Goal: Task Accomplishment & Management: Complete application form

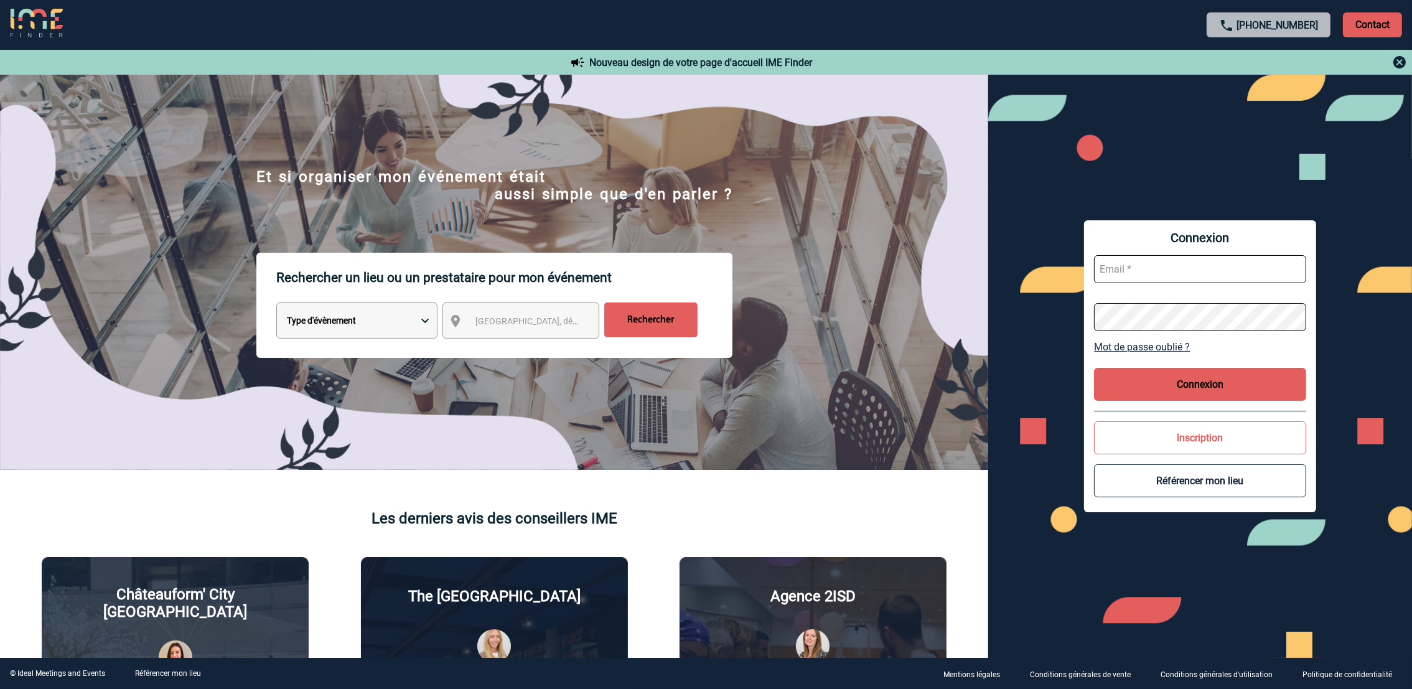
type input "amelie.ghio@abeille-assurances.fr"
click at [1187, 377] on button "Connexion" at bounding box center [1200, 384] width 212 height 33
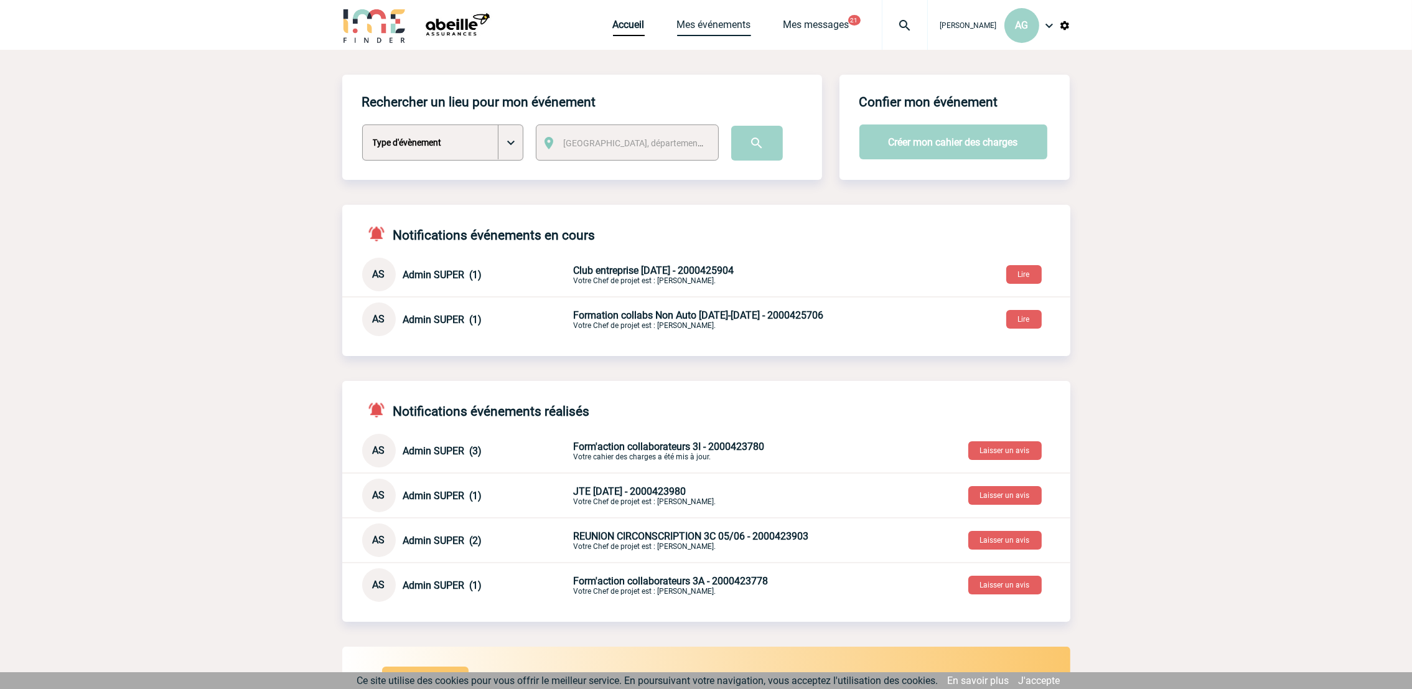
click at [744, 19] on link "Mes événements" at bounding box center [714, 27] width 74 height 17
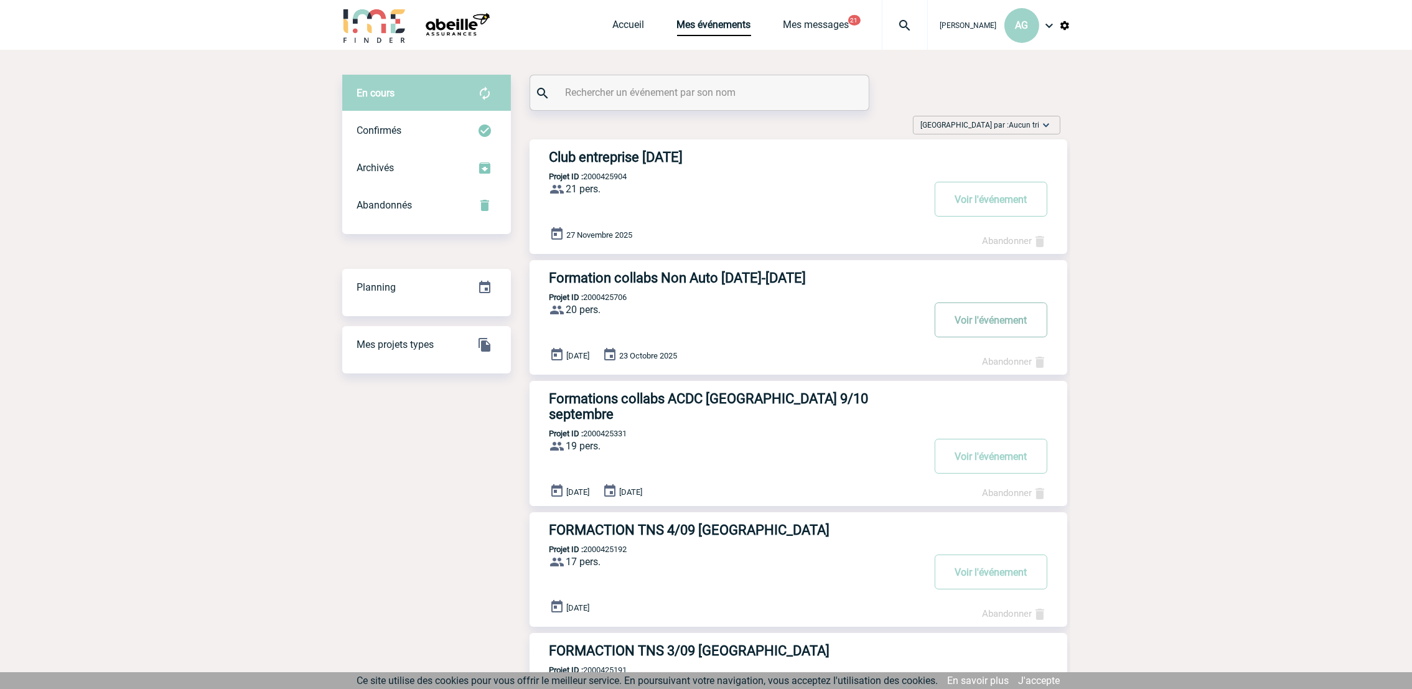
click at [953, 321] on button "Voir l'événement" at bounding box center [991, 320] width 113 height 35
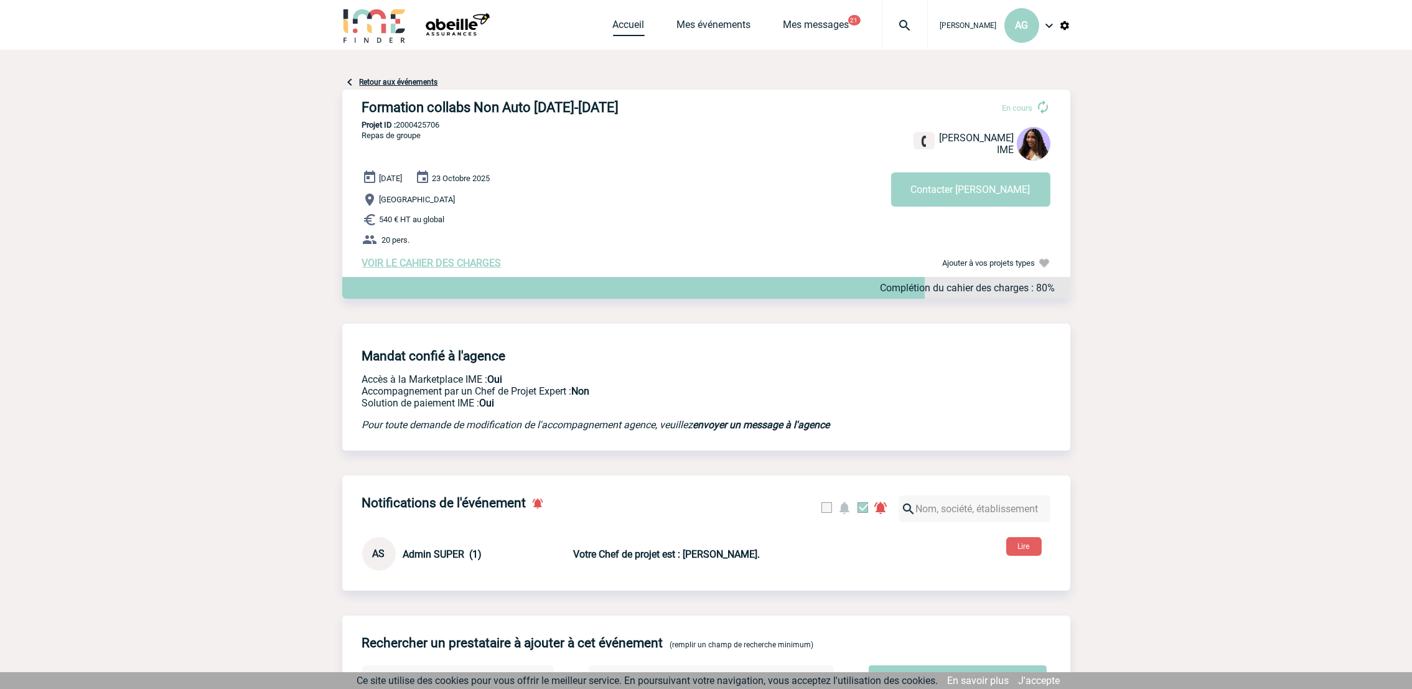
click at [638, 31] on link "Accueil" at bounding box center [629, 27] width 32 height 17
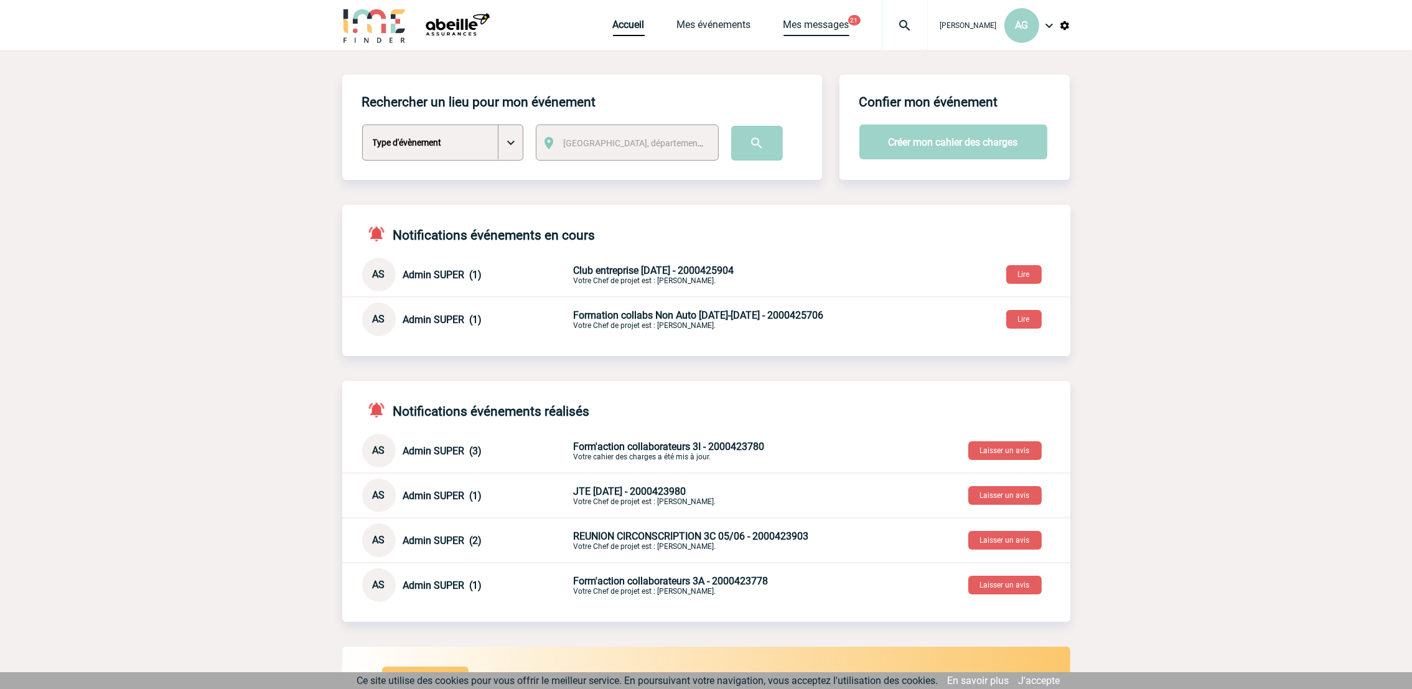
click at [832, 29] on link "Mes messages" at bounding box center [817, 27] width 66 height 17
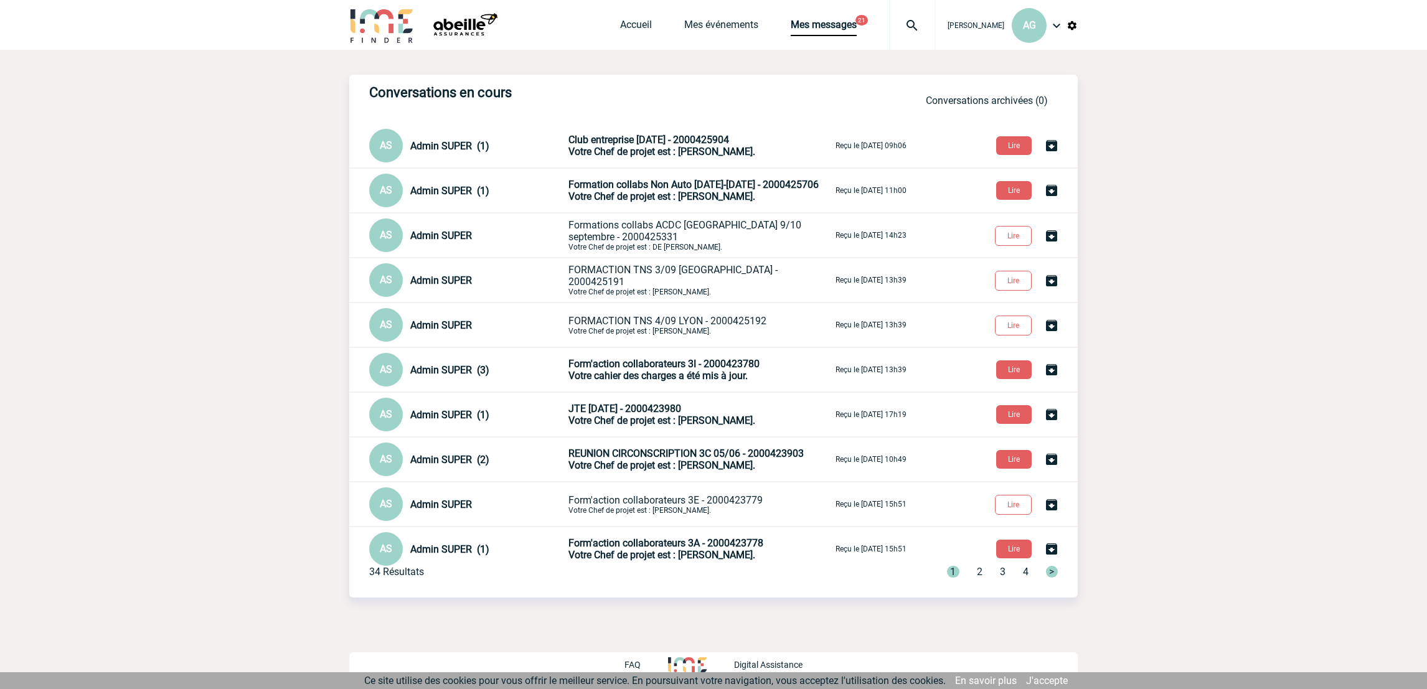
click at [684, 19] on span "Accueil" at bounding box center [652, 25] width 64 height 12
click at [700, 26] on link "Mes événements" at bounding box center [721, 27] width 74 height 17
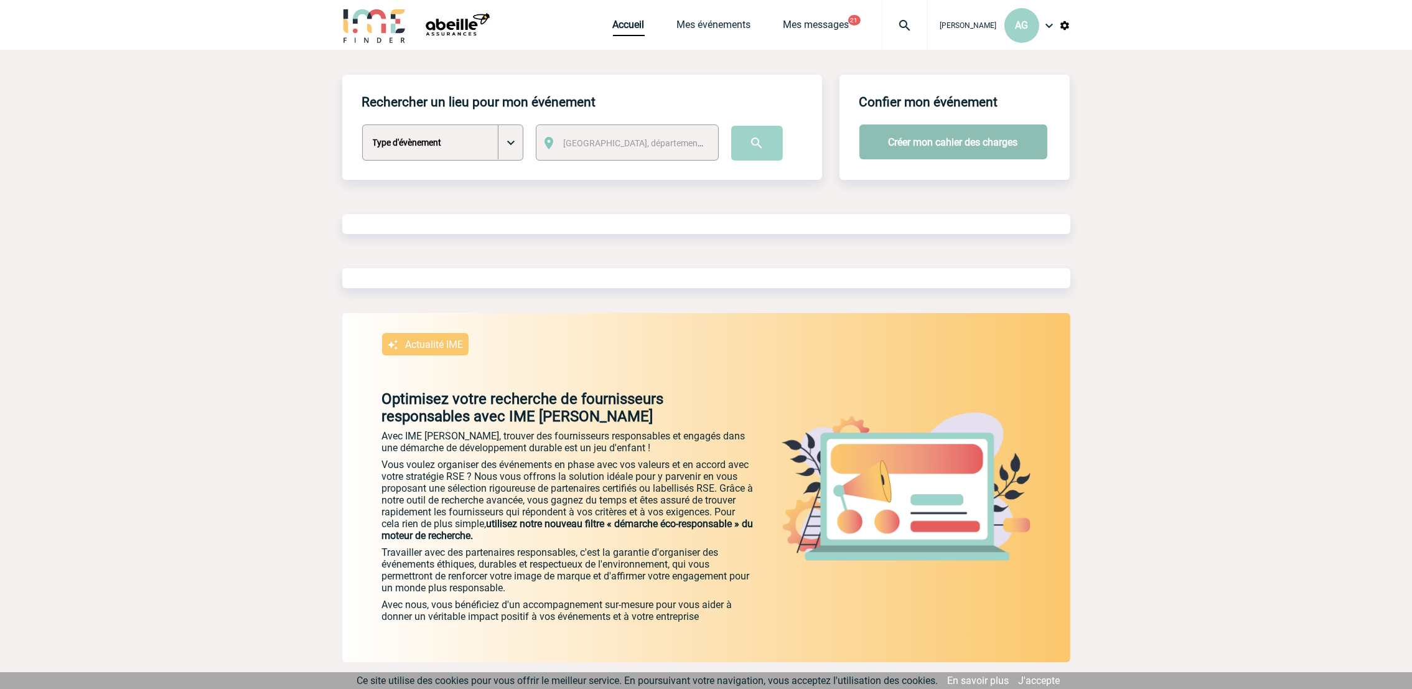
click at [1025, 135] on button "Créer mon cahier des charges" at bounding box center [954, 142] width 188 height 35
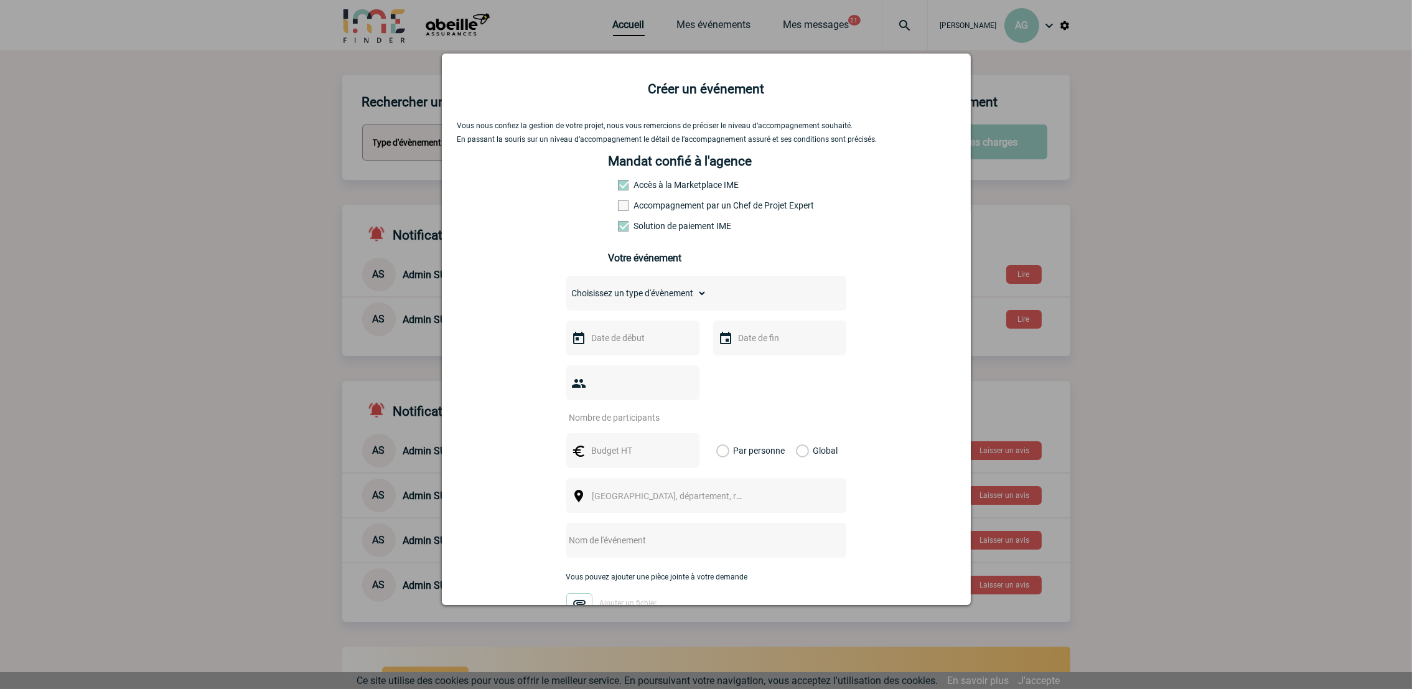
click at [675, 288] on div "Choisissez un type d'évènement Séminaire avec nuitée Séminaire sans nuitée Repa…" at bounding box center [706, 293] width 280 height 35
click at [642, 433] on div at bounding box center [632, 450] width 133 height 35
click at [596, 443] on input "text" at bounding box center [632, 451] width 86 height 16
type input "35"
click at [720, 433] on label "Par personne" at bounding box center [724, 450] width 14 height 35
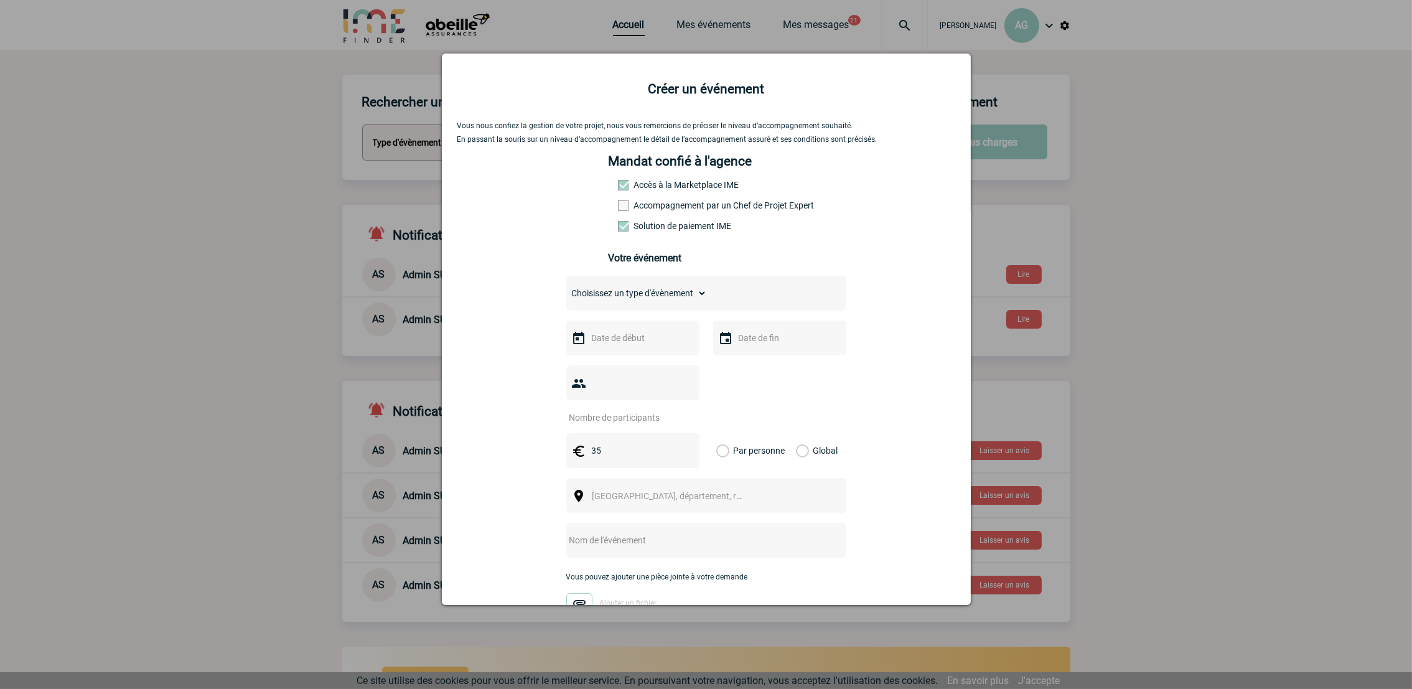
click at [0, 0] on input "Par personne" at bounding box center [0, 0] width 0 height 0
click at [631, 410] on input "number" at bounding box center [624, 418] width 117 height 16
type input "27"
click at [653, 346] on input "text" at bounding box center [632, 338] width 86 height 16
click at [741, 363] on span "Suivant" at bounding box center [743, 366] width 10 height 10
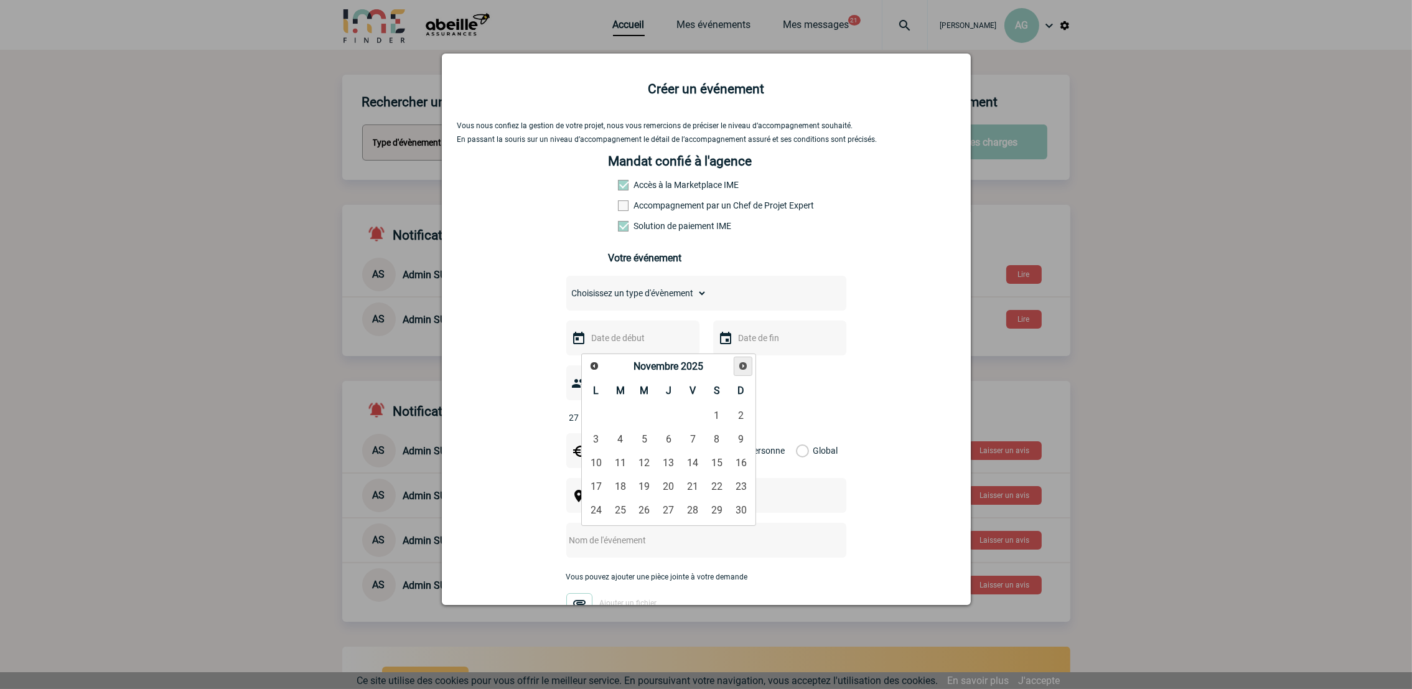
click at [741, 363] on span "Suivant" at bounding box center [743, 366] width 10 height 10
click at [668, 441] on link "8" at bounding box center [668, 439] width 23 height 22
type input "08-01-2026"
click at [738, 339] on input "text" at bounding box center [779, 338] width 86 height 16
click at [809, 436] on link "8" at bounding box center [815, 439] width 23 height 22
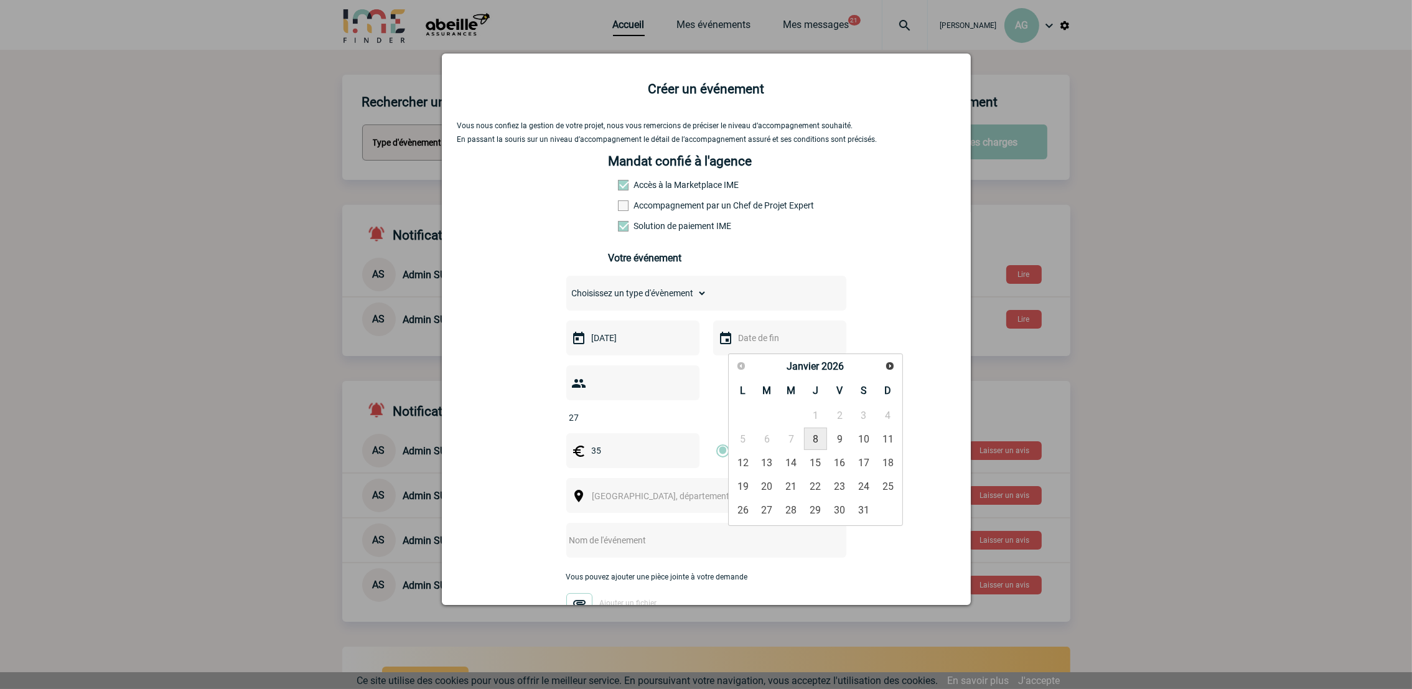
type input "08-01-2026"
click at [667, 296] on select "Choisissez un type d'évènement Séminaire avec nuitée Séminaire sans nuitée Repa…" at bounding box center [636, 292] width 141 height 17
select select "3"
click at [566, 291] on select "Choisissez un type d'évènement Séminaire avec nuitée Séminaire sans nuitée Repa…" at bounding box center [636, 292] width 141 height 17
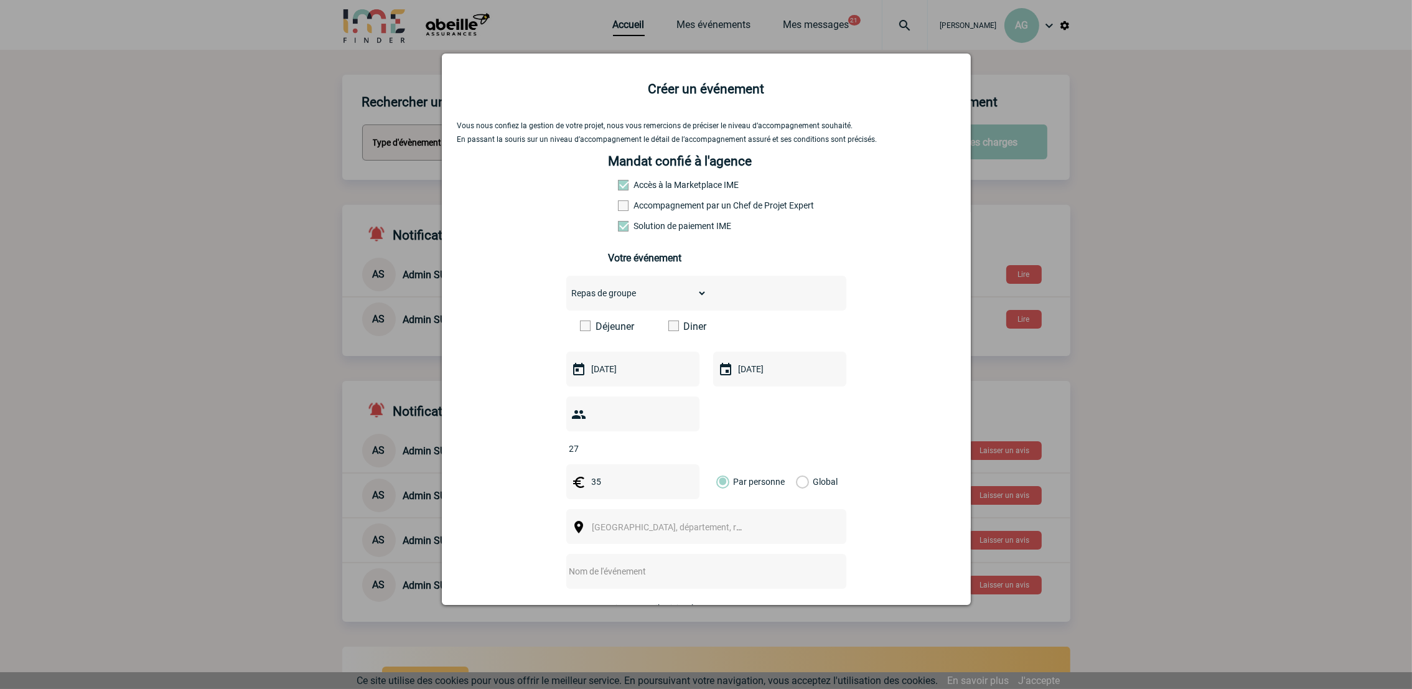
click at [580, 332] on label "Déjeuner" at bounding box center [616, 327] width 72 height 12
click at [0, 0] on input "Déjeuner" at bounding box center [0, 0] width 0 height 0
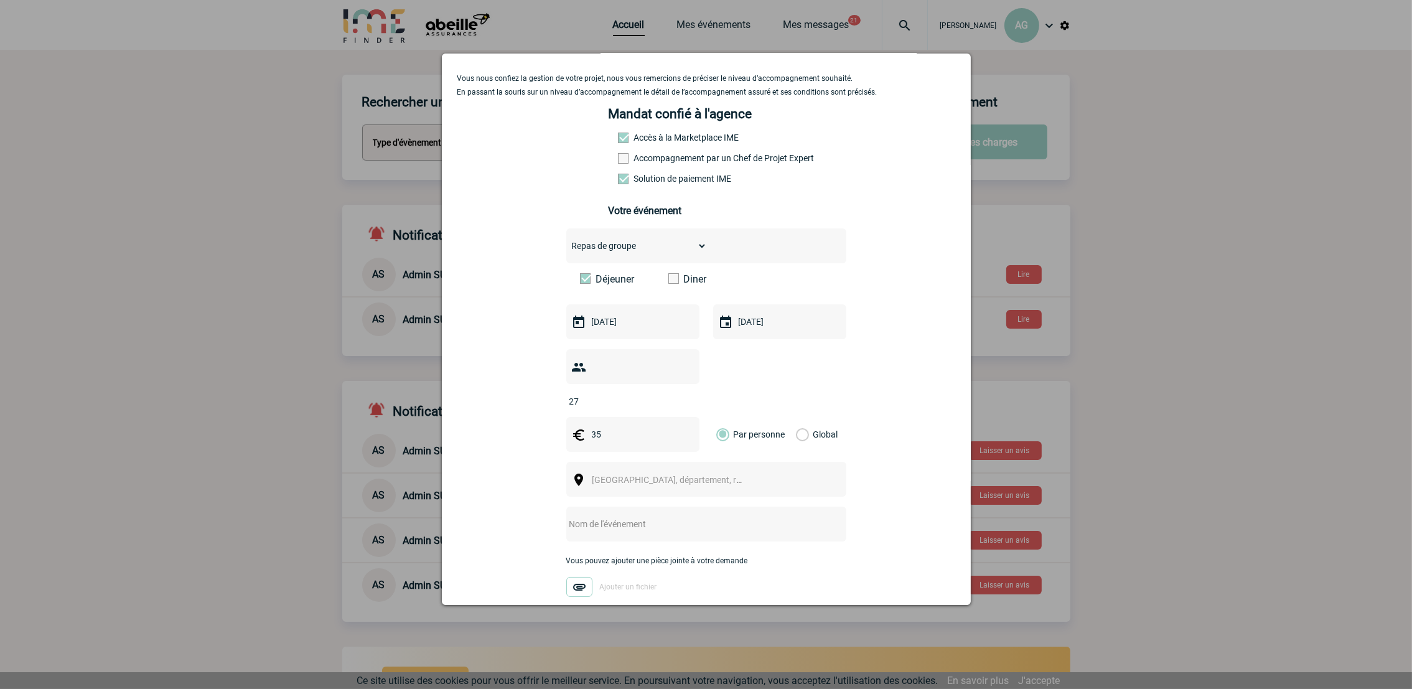
scroll to position [118, 0]
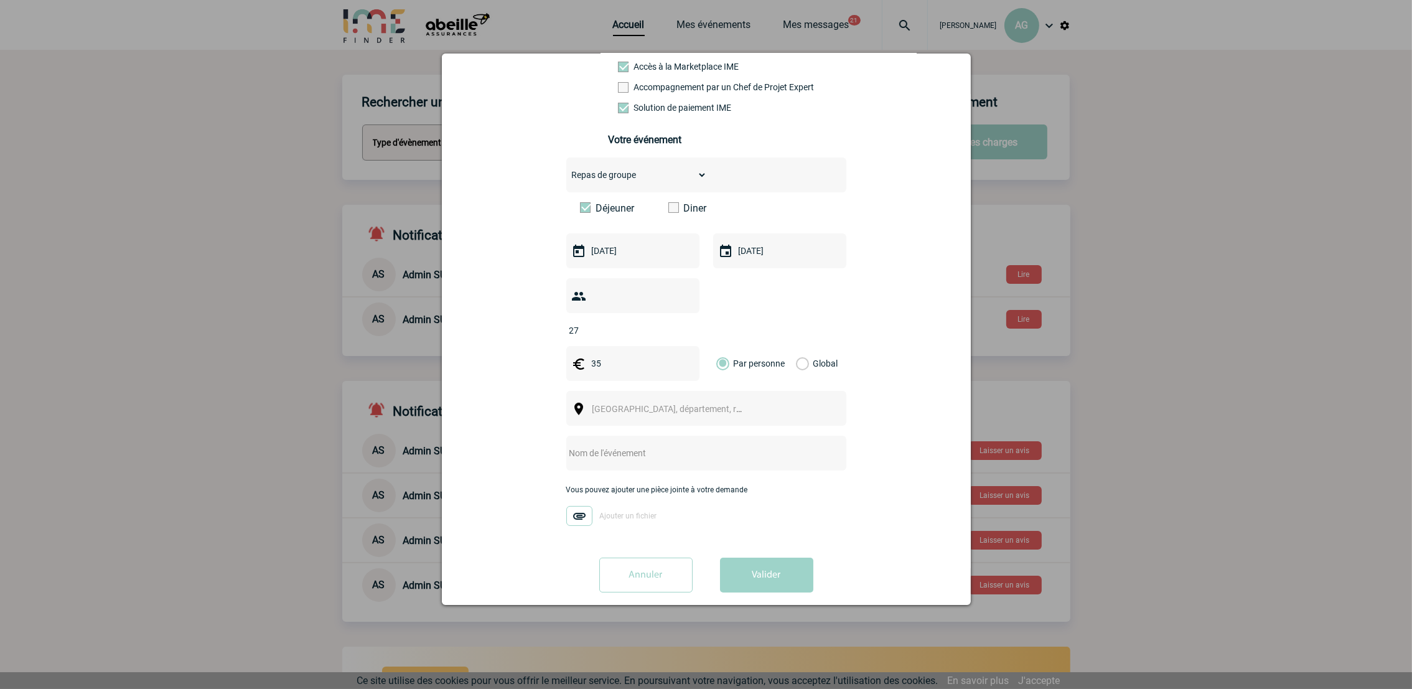
click at [672, 404] on span "Ville, département, région..." at bounding box center [679, 409] width 173 height 10
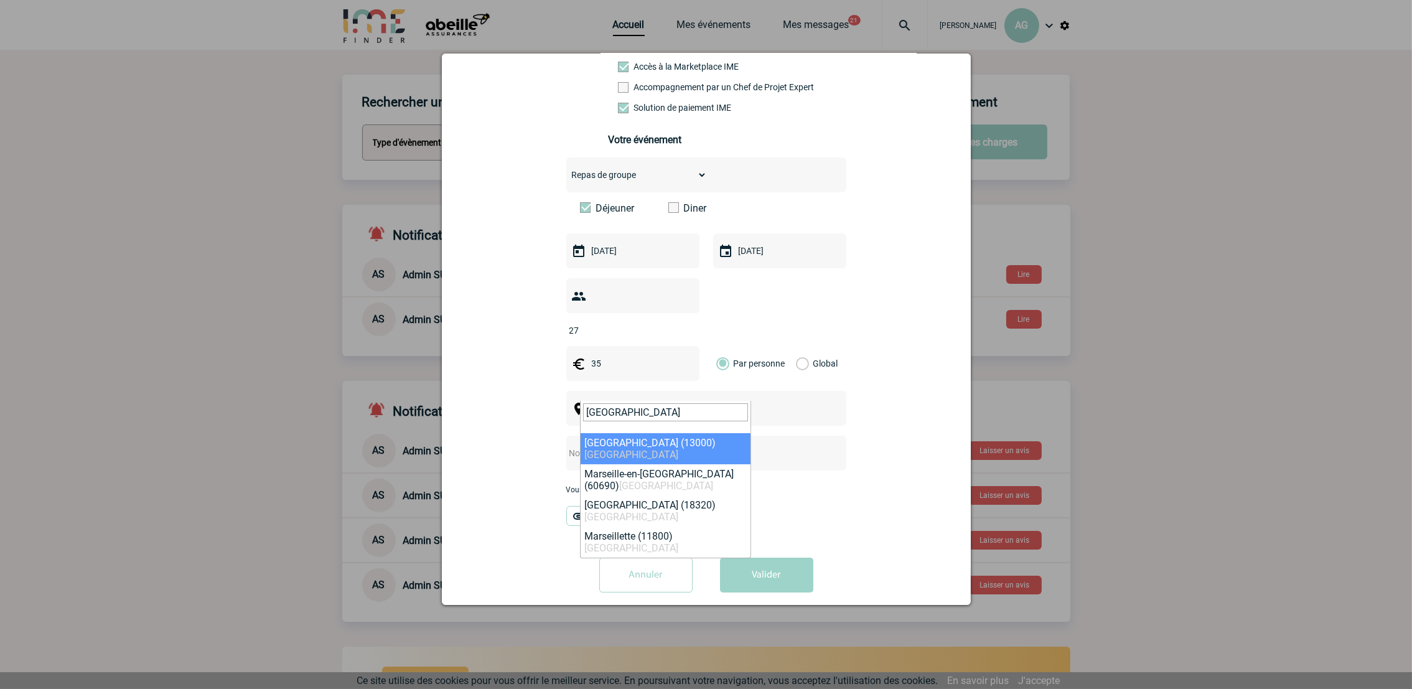
type input "MARSEILLE"
select select "7321"
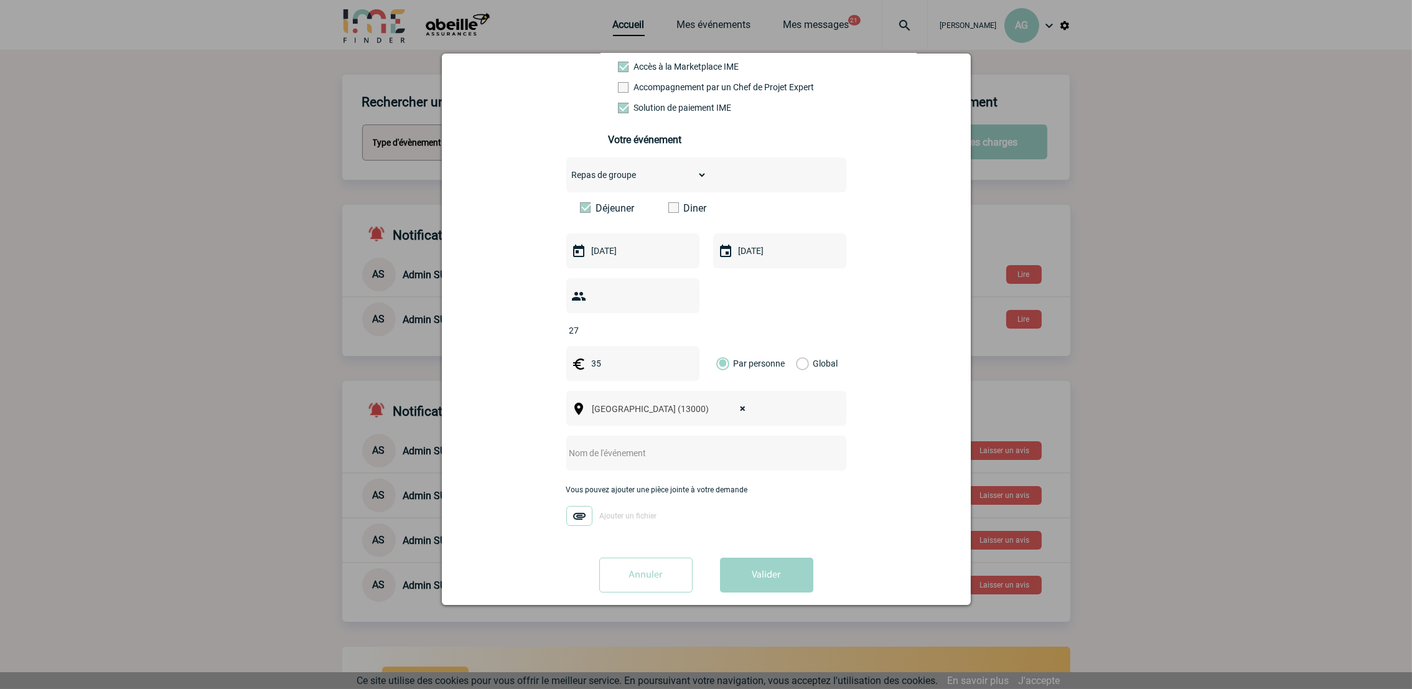
click at [697, 445] on input "text" at bounding box center [689, 453] width 247 height 16
type input "D"
type input "FORMATION AGENTS [GEOGRAPHIC_DATA] [DATE]"
click at [779, 568] on button "Valider" at bounding box center [766, 575] width 93 height 35
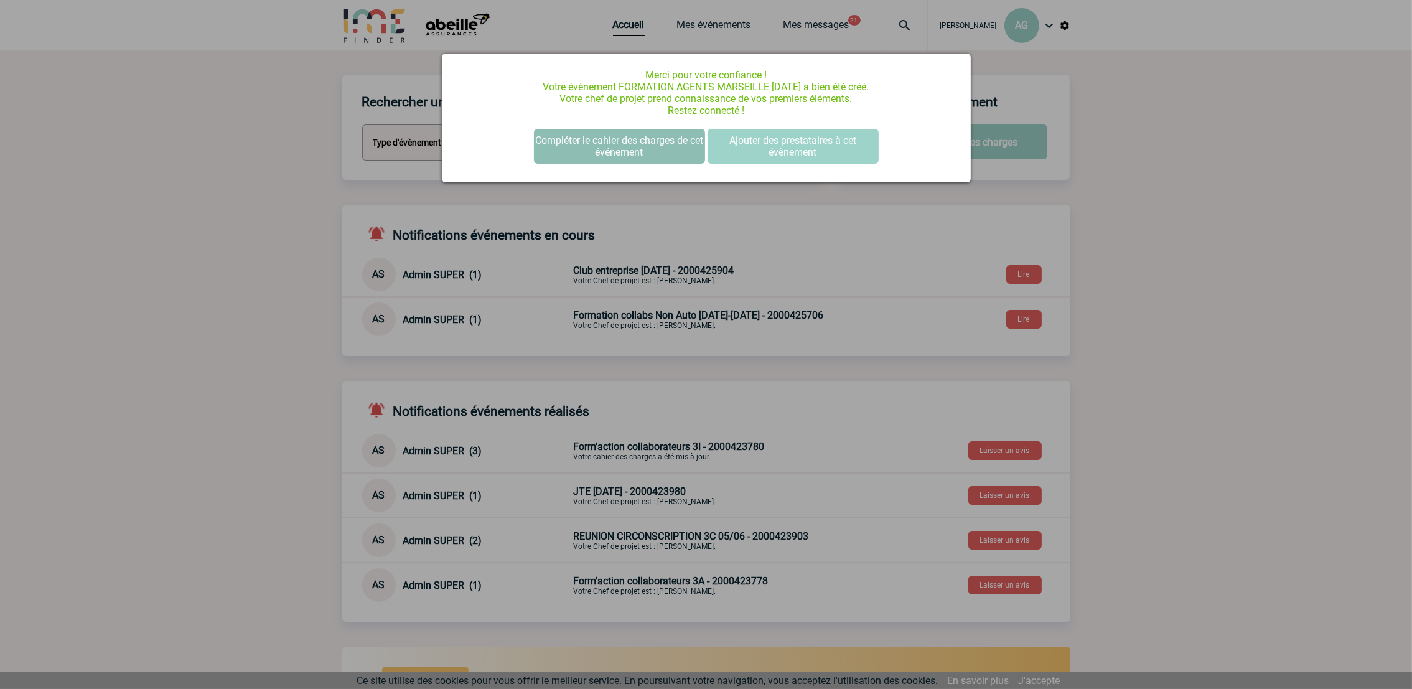
click at [649, 144] on button "Compléter le cahier des charges de cet événement" at bounding box center [619, 146] width 171 height 35
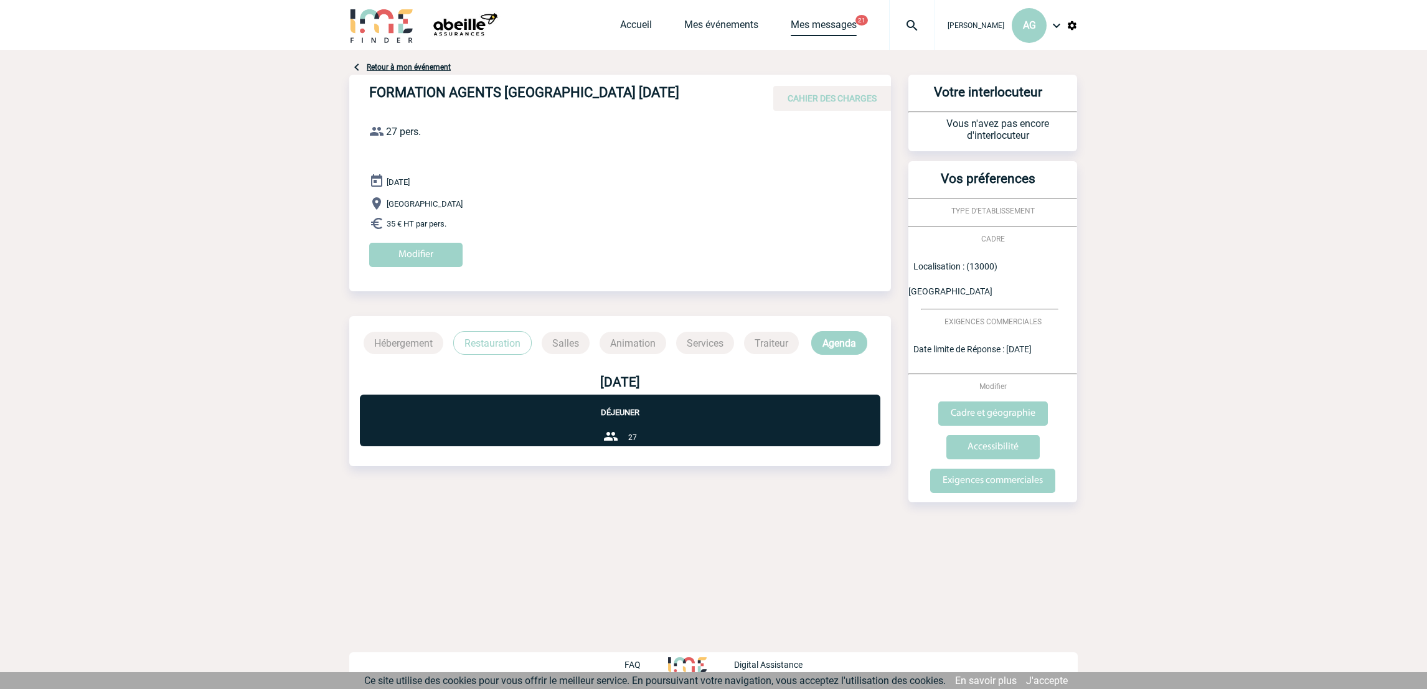
click at [856, 26] on link "Mes messages" at bounding box center [824, 27] width 66 height 17
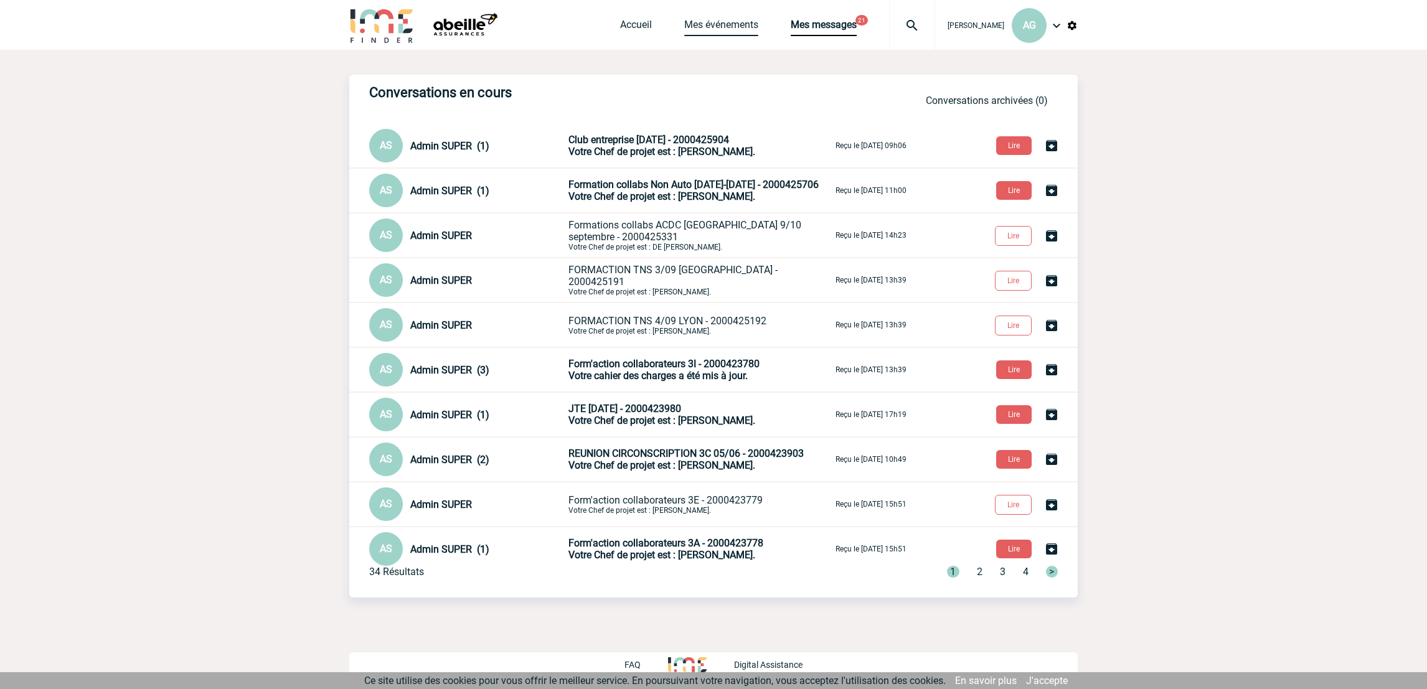
click at [731, 34] on link "Mes événements" at bounding box center [721, 27] width 74 height 17
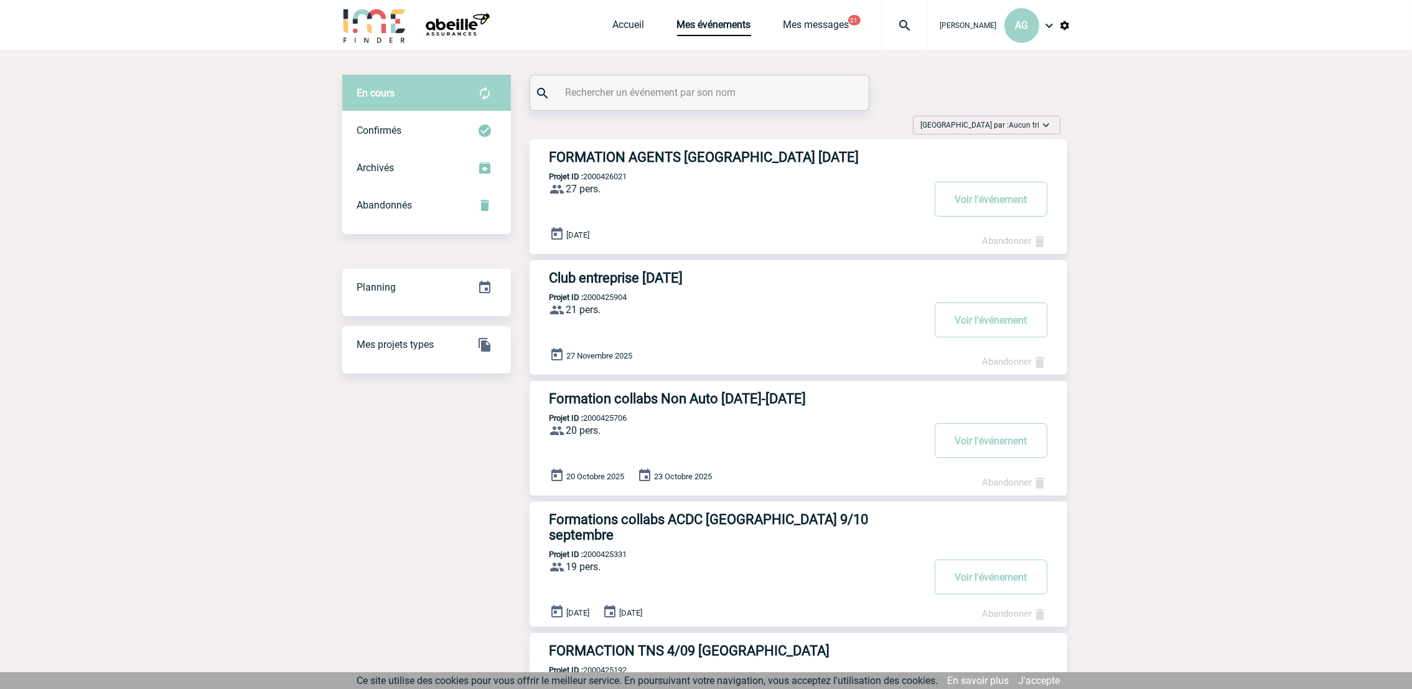
click at [640, 272] on h3 "Club entreprise [DATE]" at bounding box center [737, 278] width 374 height 16
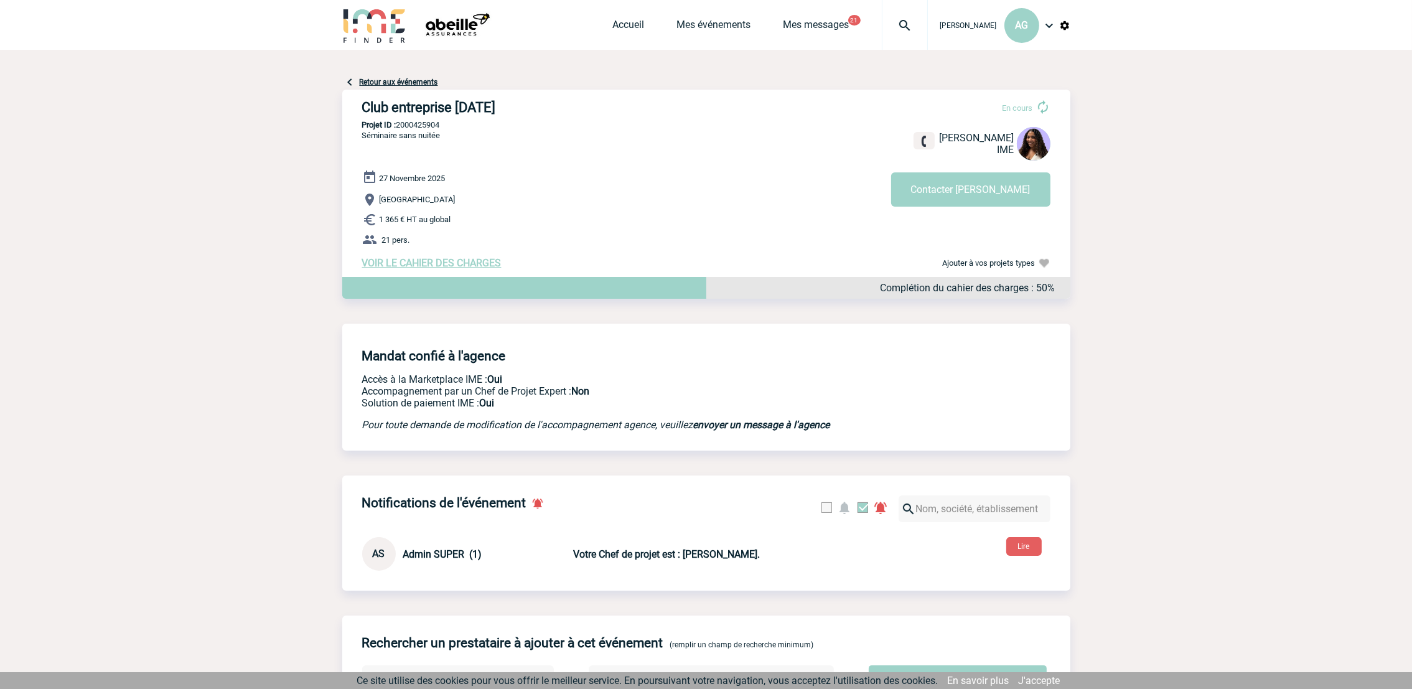
click at [446, 261] on span "VOIR LE CAHIER DES CHARGES" at bounding box center [431, 263] width 139 height 12
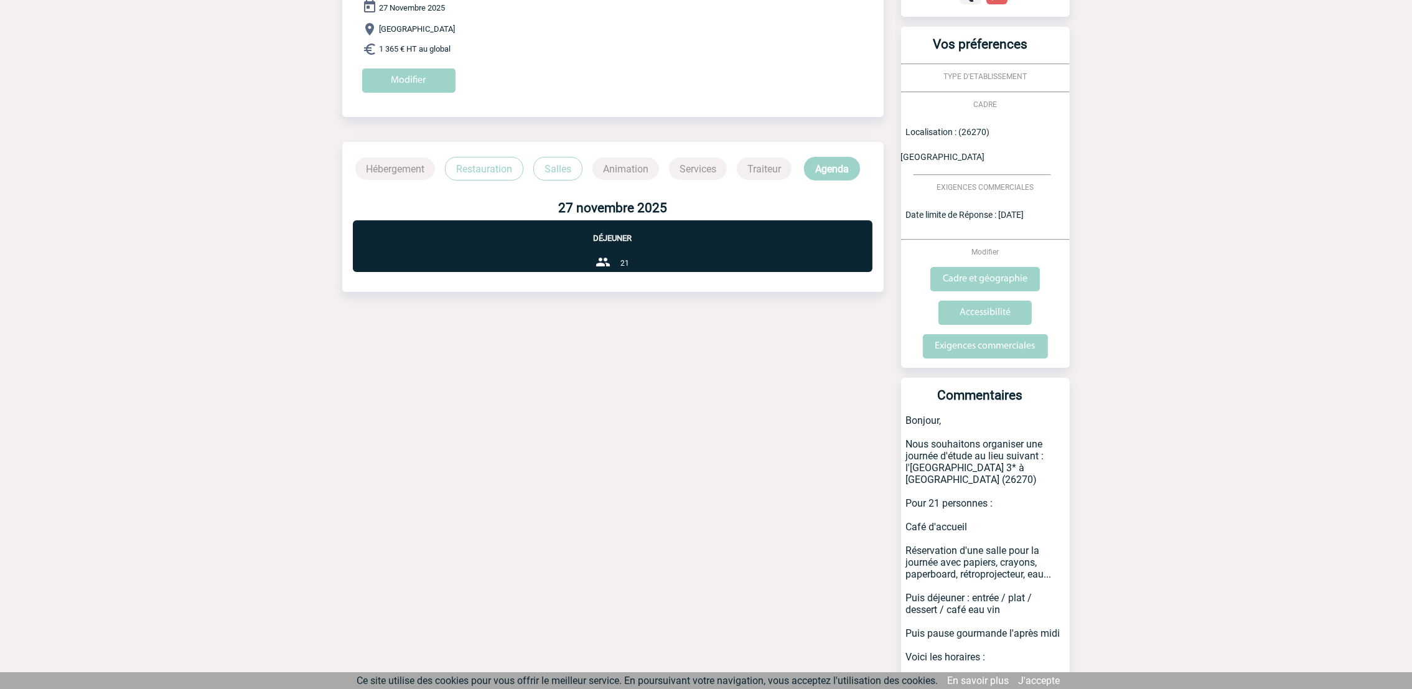
scroll to position [305, 0]
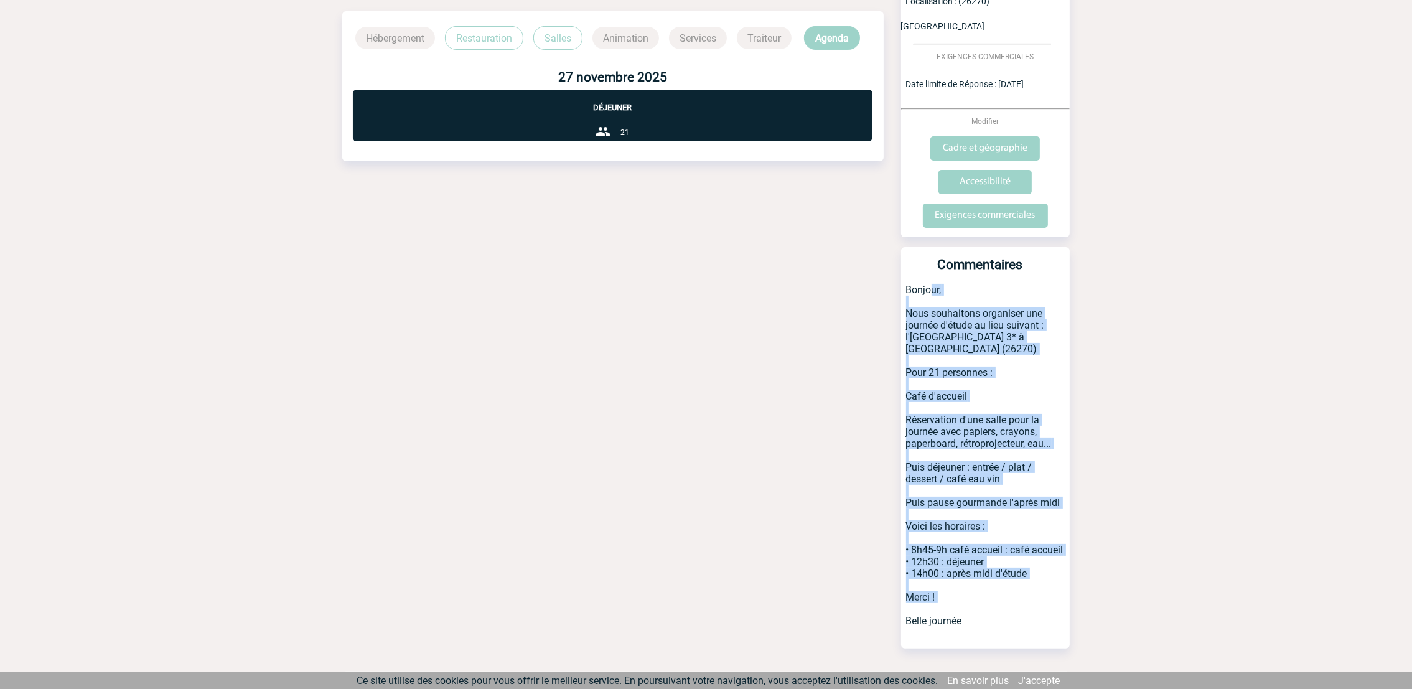
drag, startPoint x: 976, startPoint y: 595, endPoint x: 906, endPoint y: 271, distance: 331.1
click at [906, 284] on p "Bonjour, Nous souhaitons organiser une journée d'étude au lieu suivant : l'[GEO…" at bounding box center [985, 466] width 169 height 365
copy p "Bonjour, Nous souhaitons organiser une journée d'étude au lieu suivant : l'[GEO…"
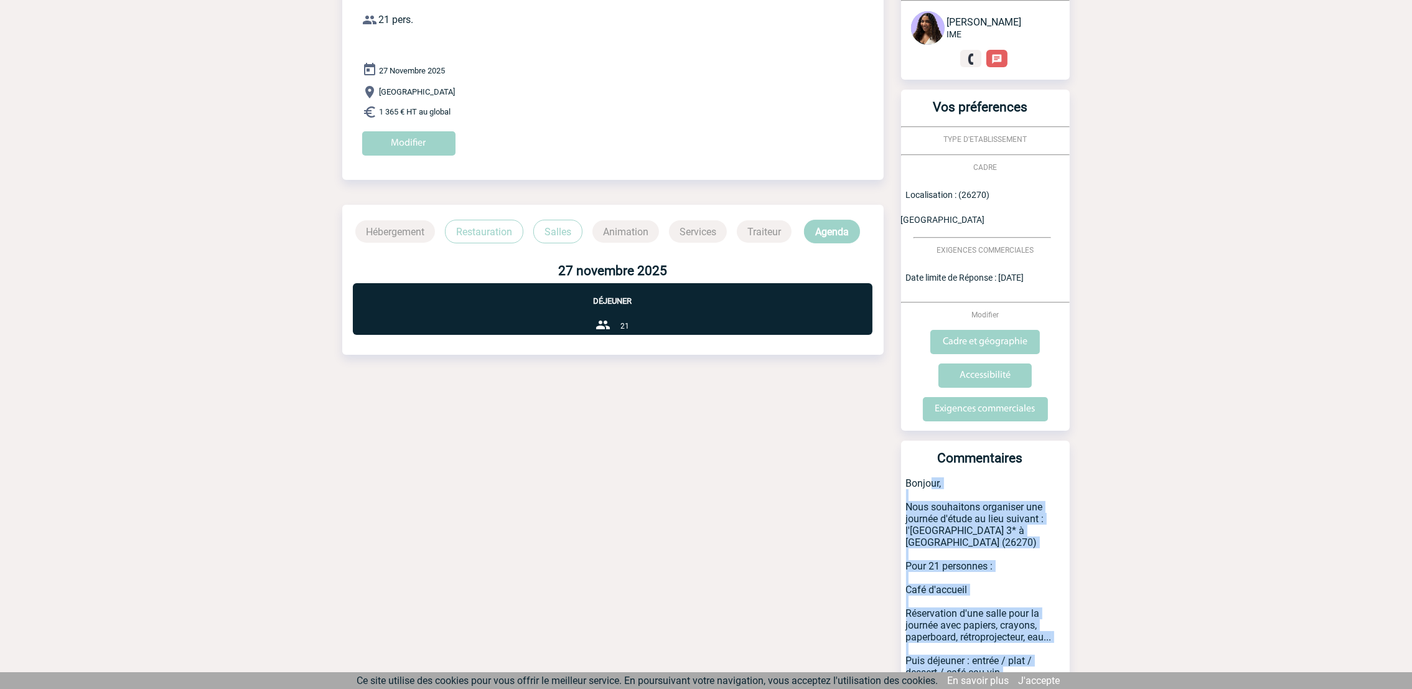
scroll to position [0, 0]
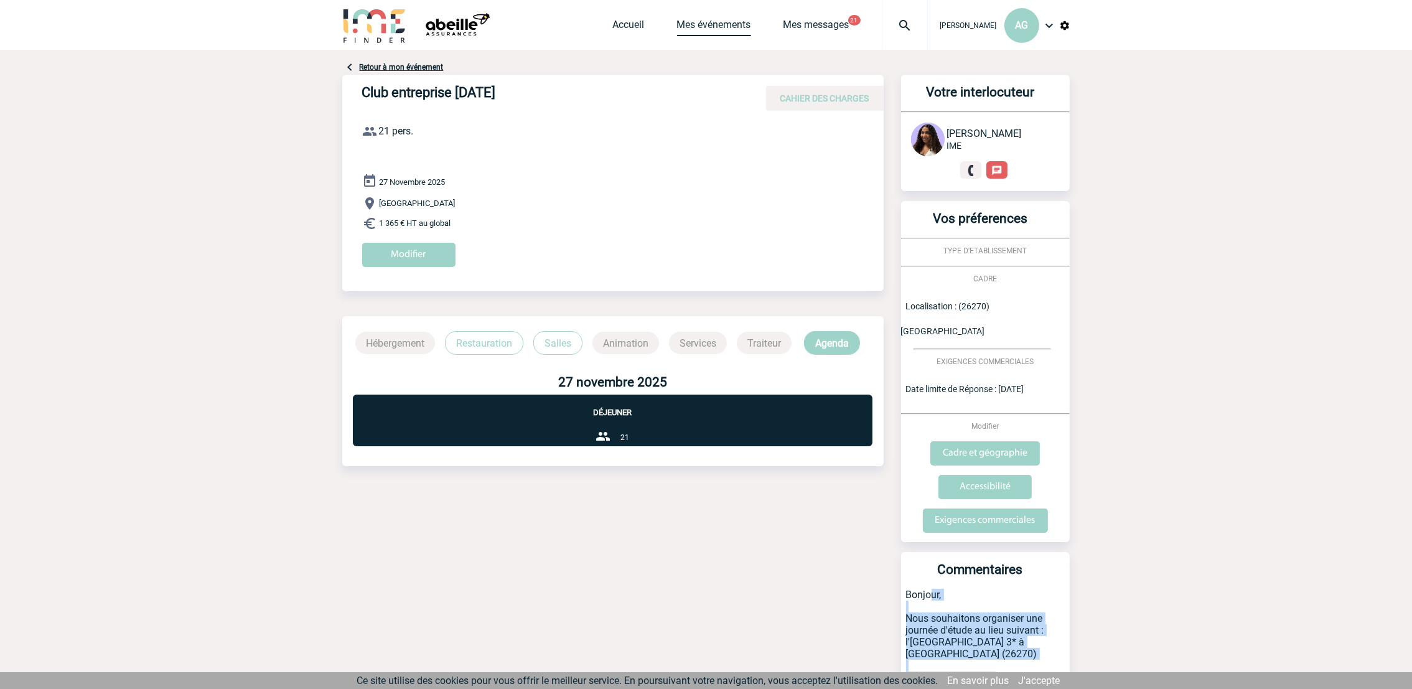
click at [731, 31] on link "Mes événements" at bounding box center [714, 27] width 74 height 17
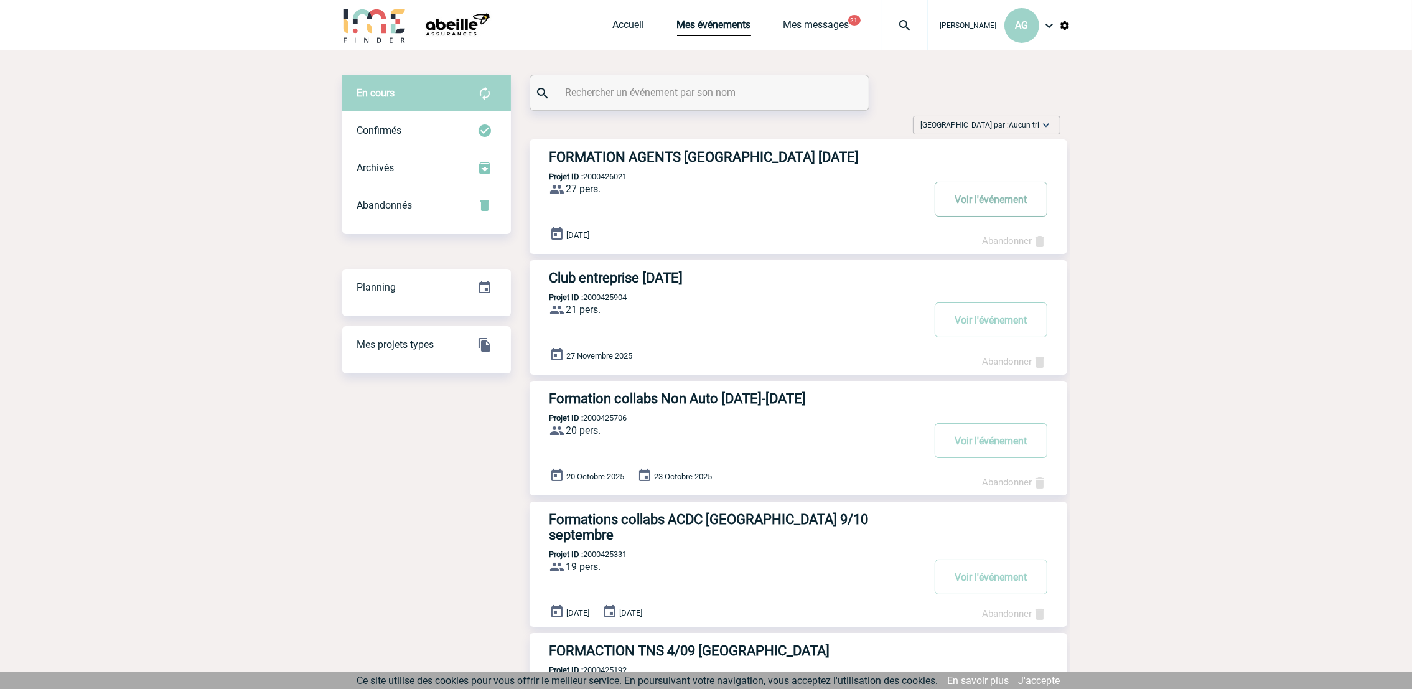
click at [985, 203] on button "Voir l'événement" at bounding box center [991, 199] width 113 height 35
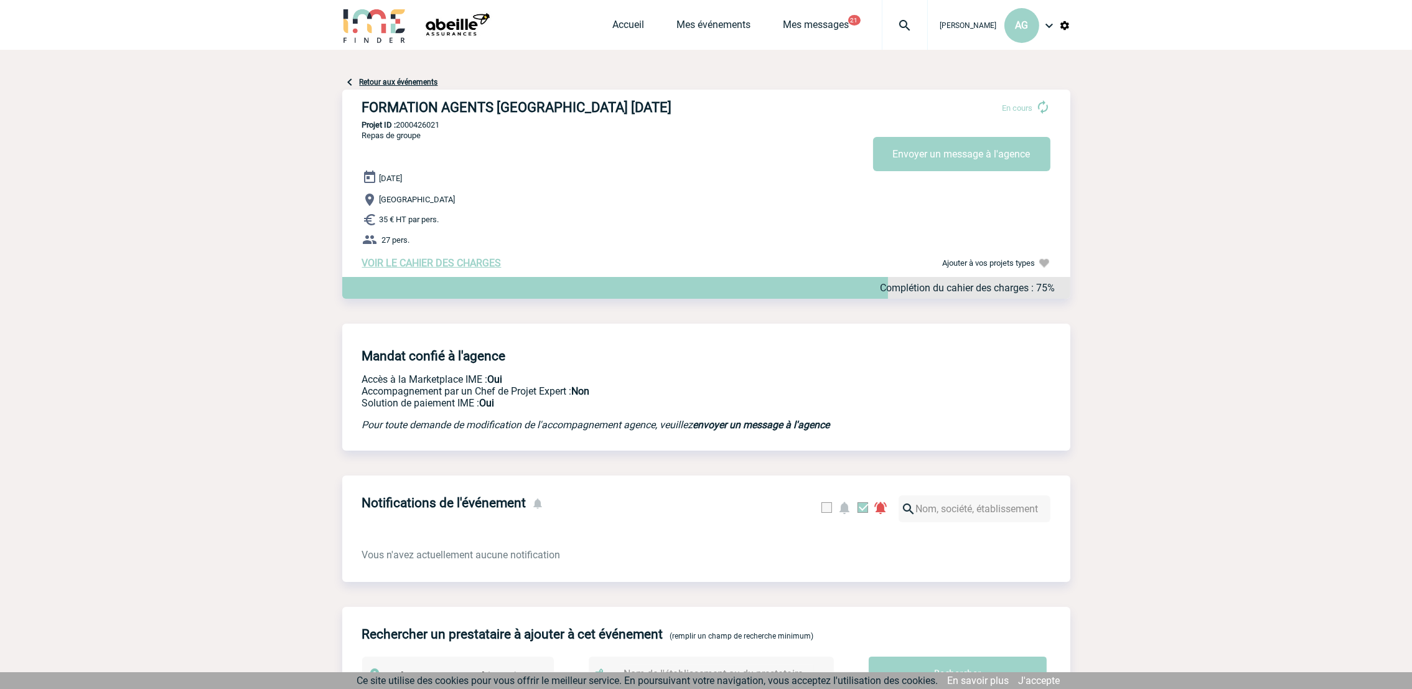
click at [463, 262] on span "VOIR LE CAHIER DES CHARGES" at bounding box center [431, 263] width 139 height 12
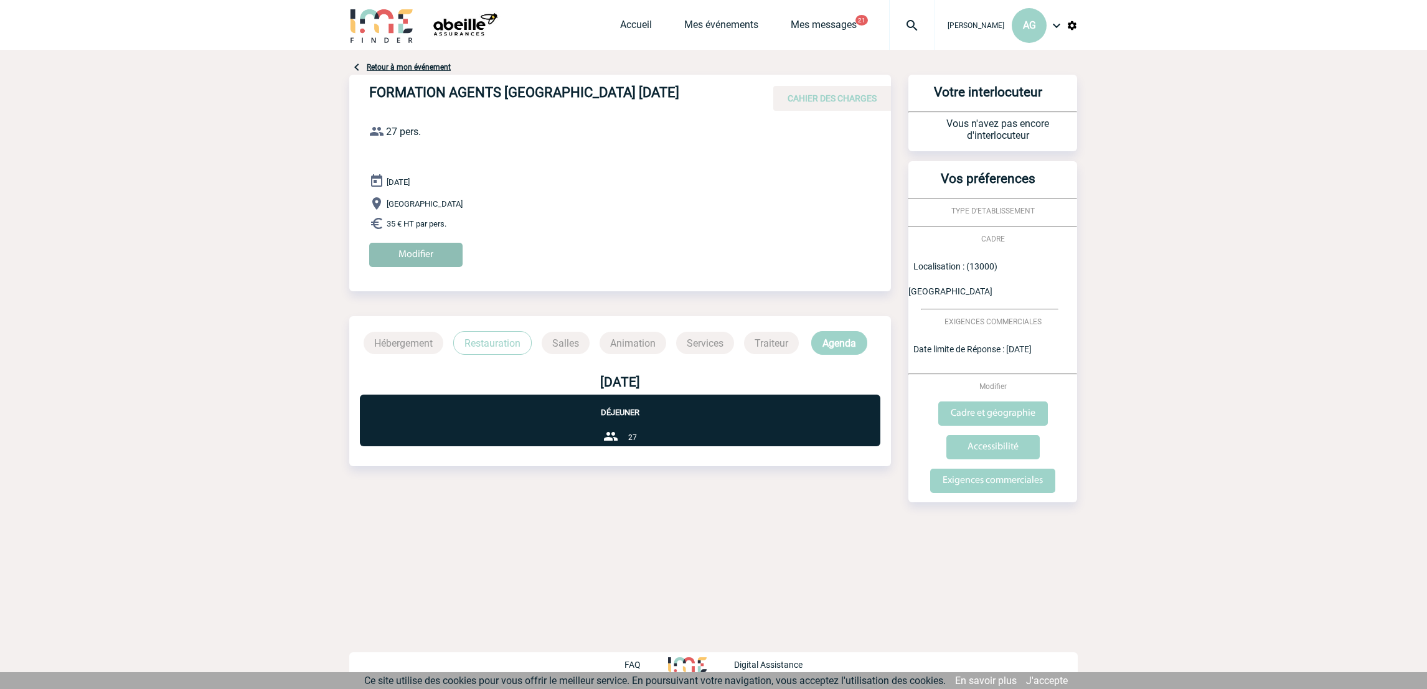
click at [417, 250] on input "Modifier" at bounding box center [415, 255] width 93 height 24
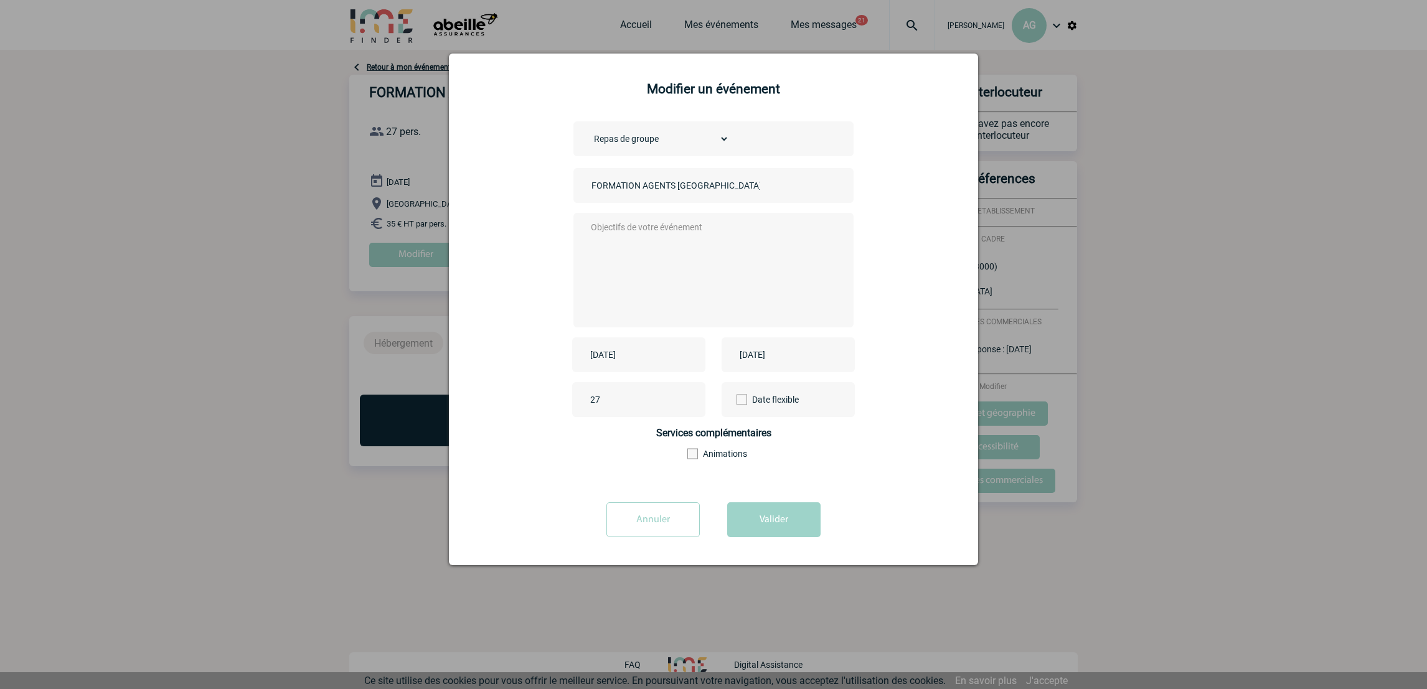
click at [667, 276] on textarea at bounding box center [711, 269] width 246 height 100
paste textarea "Bonjour, Nous souhaitons organiser une journée d'étude au lieu suivant : l'Hôte…"
drag, startPoint x: 626, startPoint y: 265, endPoint x: 685, endPoint y: 251, distance: 60.7
click at [685, 251] on textarea "Bonjour, Nous souhaitons organiser une journée d'étude au lieu suivant : l'Hôte…" at bounding box center [711, 269] width 246 height 100
click at [722, 258] on textarea "Bonjour, Nous souhaitons organiser une journée d'étude au lieu suivant : l'Hôte…" at bounding box center [711, 269] width 246 height 100
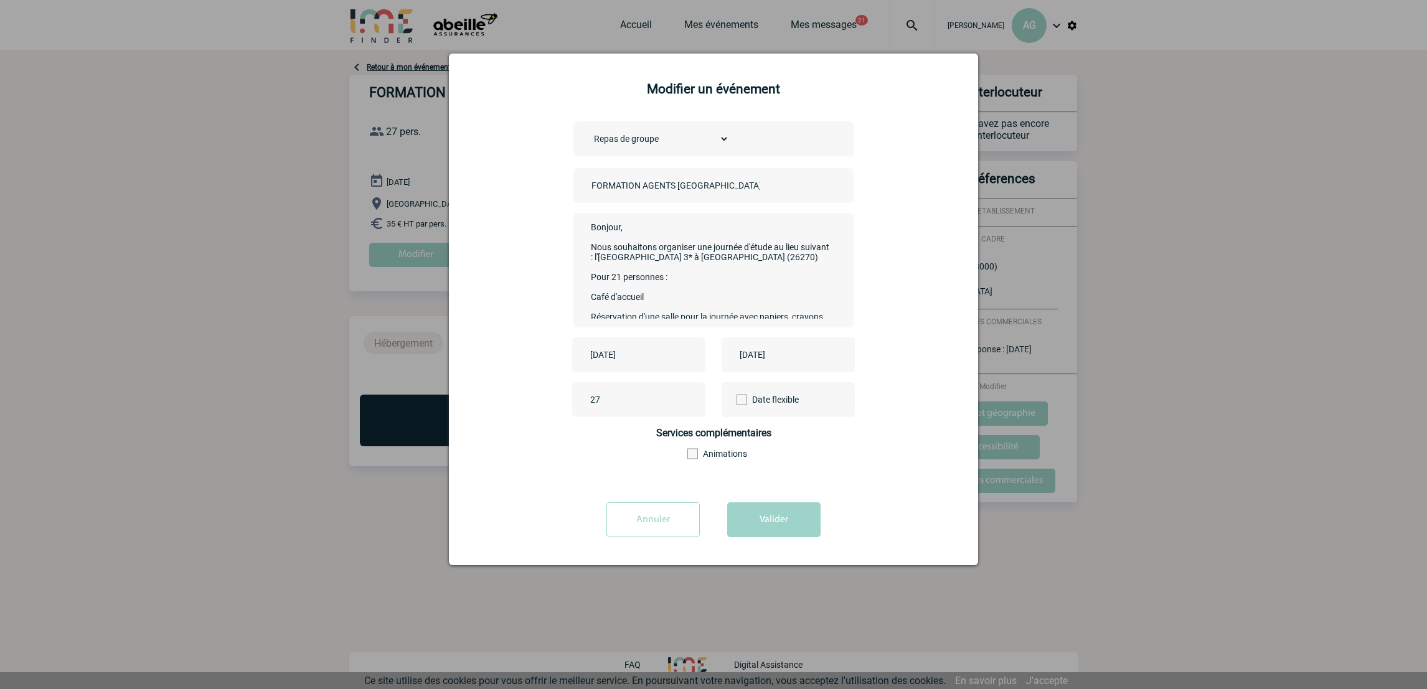
drag, startPoint x: 695, startPoint y: 247, endPoint x: 815, endPoint y: 258, distance: 120.7
click at [815, 258] on textarea "Bonjour, Nous souhaitons organiser une journée d'étude au lieu suivant : l'Hôte…" at bounding box center [711, 269] width 246 height 100
click at [619, 280] on textarea "Bonjour, Nous souhaitons organiser un déjeuner pour 27 personnes à Marseille. P…" at bounding box center [711, 269] width 246 height 100
drag, startPoint x: 685, startPoint y: 284, endPoint x: 588, endPoint y: 280, distance: 97.2
click at [588, 280] on textarea "Bonjour, Nous souhaitons organiser un déjeuner pour 27 personnes à Marseille. P…" at bounding box center [711, 269] width 246 height 100
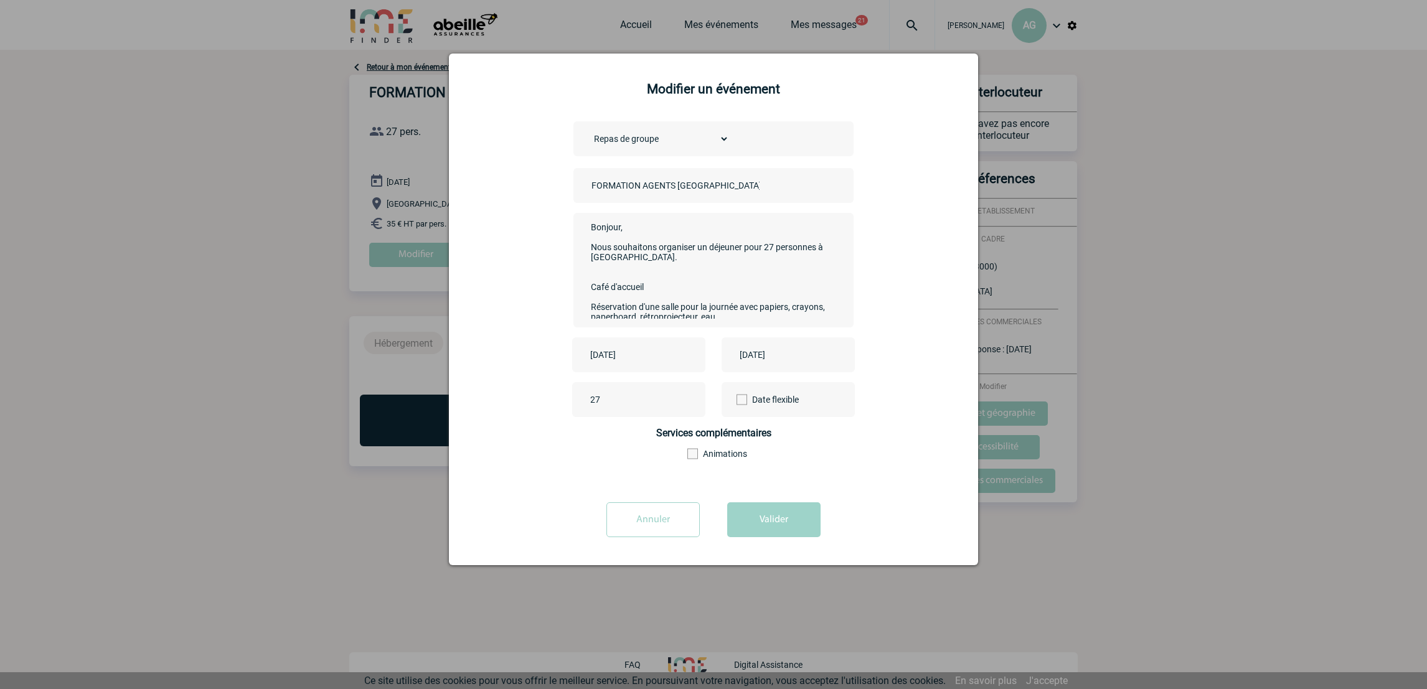
drag, startPoint x: 666, startPoint y: 295, endPoint x: 590, endPoint y: 288, distance: 76.9
click at [590, 288] on textarea "Bonjour, Nous souhaitons organiser un déjeuner pour 27 personnes à Marseille. C…" at bounding box center [711, 269] width 246 height 100
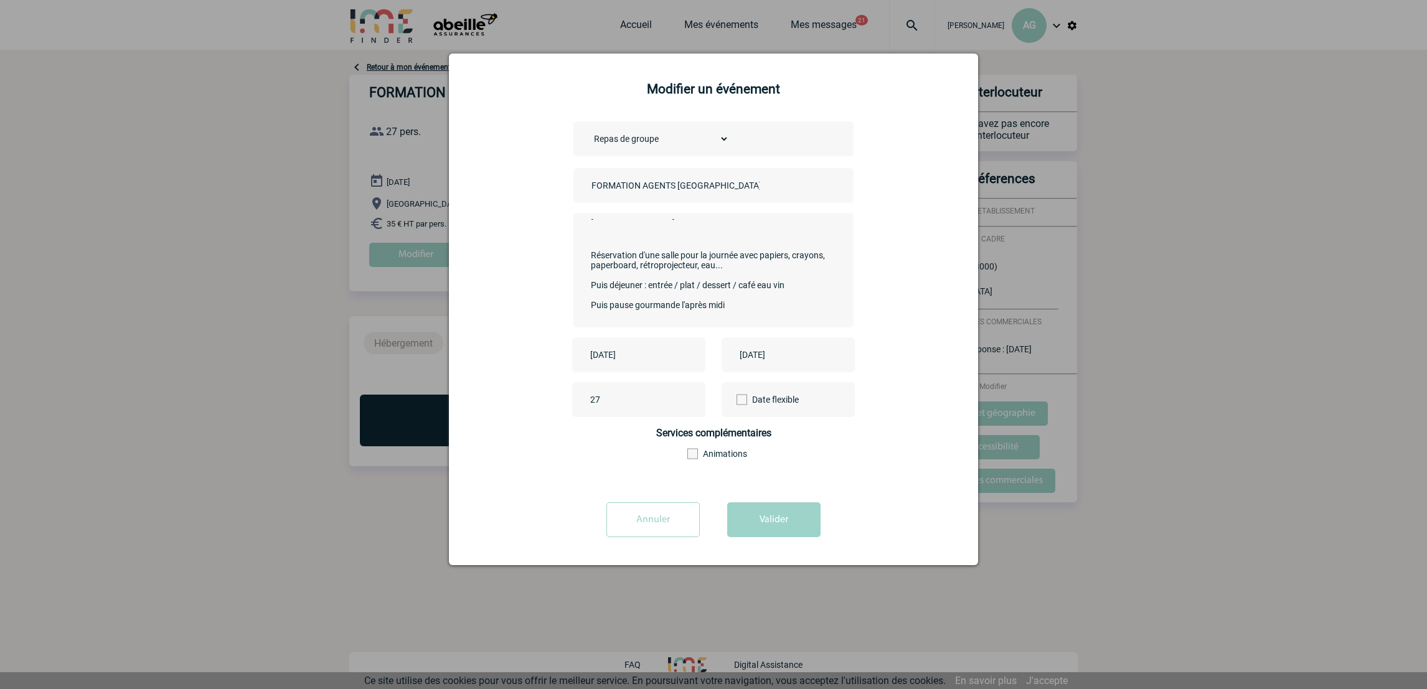
drag, startPoint x: 594, startPoint y: 285, endPoint x: 786, endPoint y: 299, distance: 191.6
click at [786, 300] on textarea "Bonjour, Nous souhaitons organiser un déjeuner pour 27 personnes à Marseille. R…" at bounding box center [711, 269] width 246 height 100
click at [664, 276] on textarea "Bonjour, Nous souhaitons organiser un déjeuner pour 27 personnes à Marseille. R…" at bounding box center [711, 269] width 246 height 100
drag, startPoint x: 765, startPoint y: 268, endPoint x: 624, endPoint y: 253, distance: 141.5
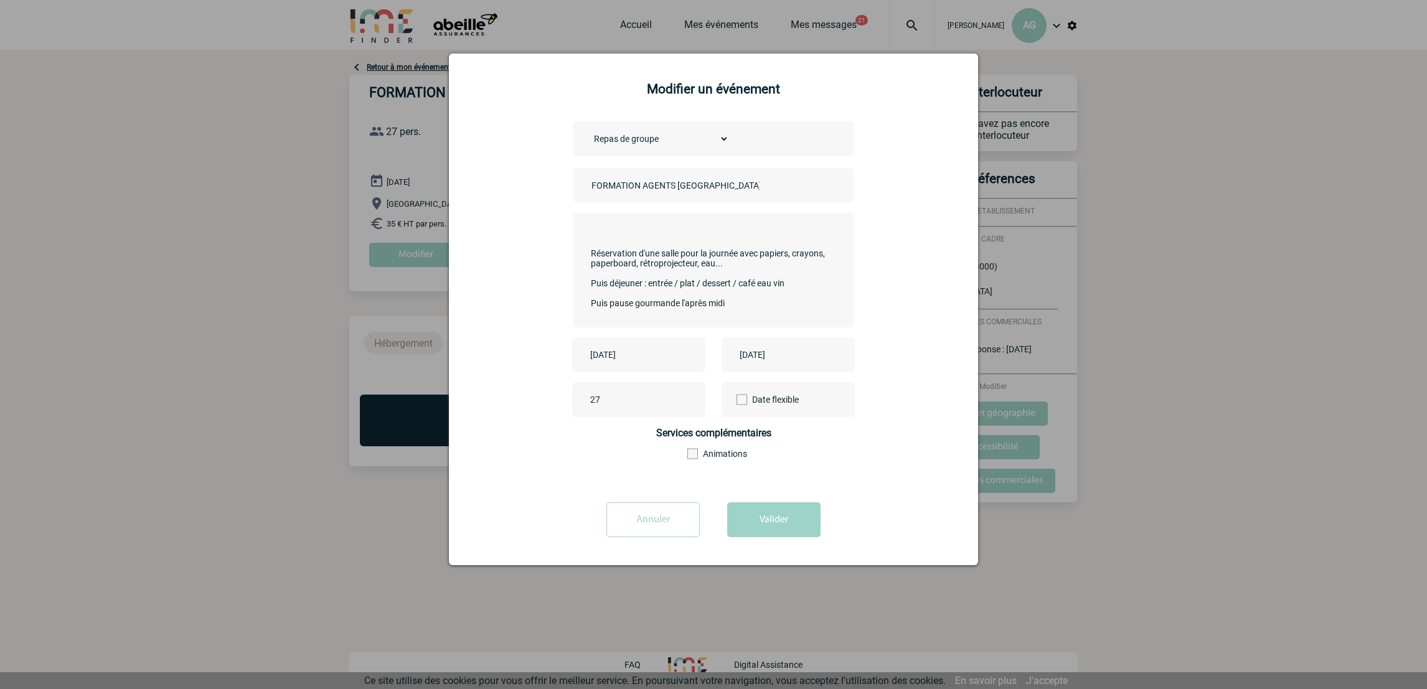
click at [624, 253] on textarea "Bonjour, Nous souhaitons organiser un déjeuner pour 27 personnes à Marseille. R…" at bounding box center [711, 269] width 246 height 100
click at [696, 268] on textarea "Bonjour, Nous souhaitons organiser un déjeuner pour 27 personnes à Marseille. P…" at bounding box center [711, 269] width 246 height 100
click at [604, 281] on textarea "Bonjour, Nous souhaitons organiser un déjeuner pour 27 personnes à Marseille. P…" at bounding box center [711, 269] width 246 height 100
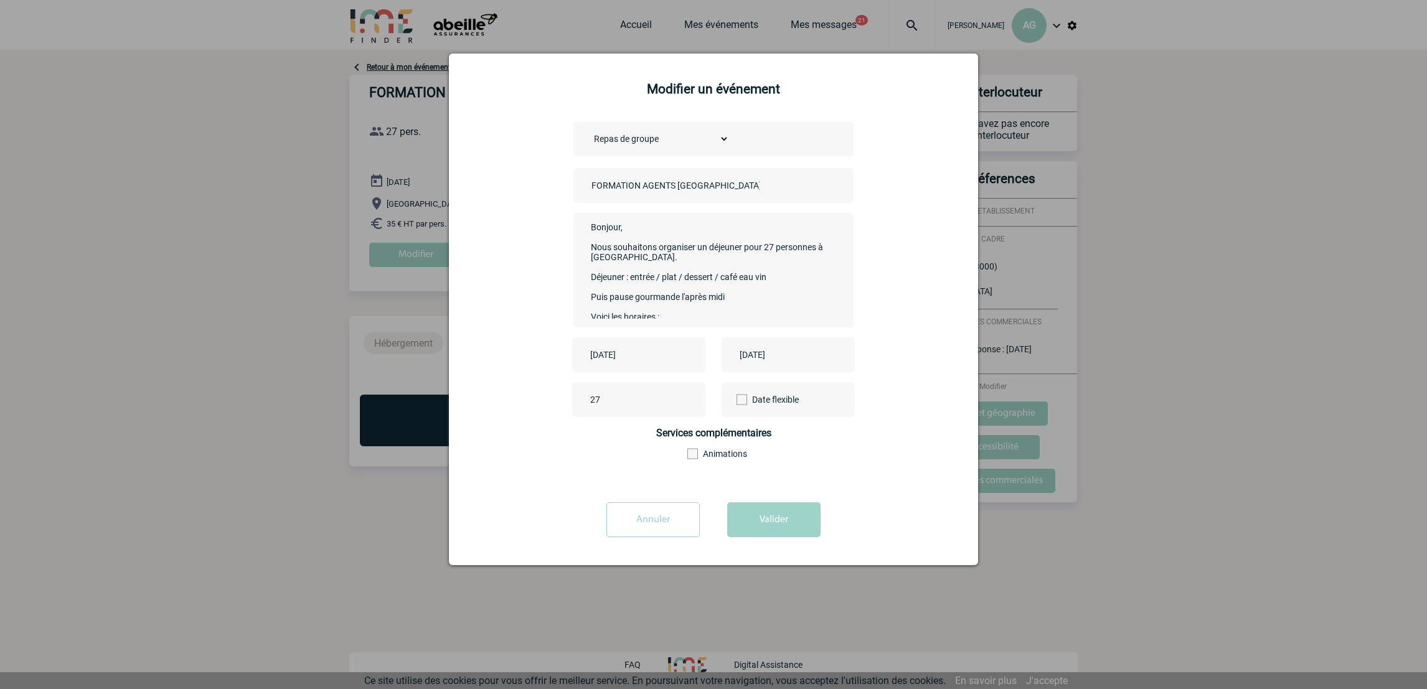
drag, startPoint x: 664, startPoint y: 279, endPoint x: 697, endPoint y: 283, distance: 32.7
click at [667, 279] on textarea "Bonjour, Nous souhaitons organiser un déjeuner pour 27 personnes à Marseille. D…" at bounding box center [711, 269] width 246 height 100
click at [697, 284] on textarea "Bonjour, Nous souhaitons organiser un déjeuner pour 27 personnes à Marseille. D…" at bounding box center [711, 269] width 246 height 100
drag, startPoint x: 743, startPoint y: 283, endPoint x: 754, endPoint y: 280, distance: 11.5
click at [744, 283] on textarea "Bonjour, Nous souhaitons organiser un déjeuner pour 27 personnes à Marseille. D…" at bounding box center [711, 269] width 246 height 100
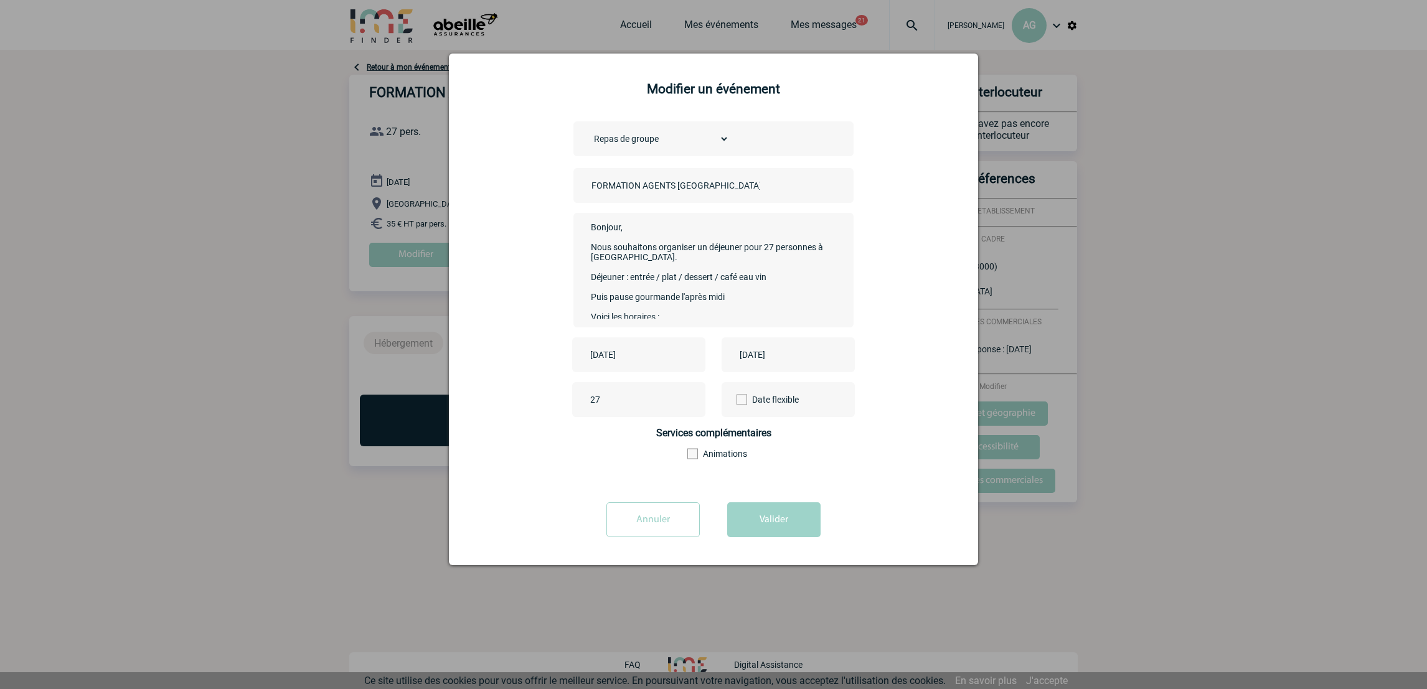
click at [778, 285] on textarea "Bonjour, Nous souhaitons organiser un déjeuner pour 27 personnes à Marseille. D…" at bounding box center [711, 269] width 246 height 100
drag, startPoint x: 742, startPoint y: 280, endPoint x: 759, endPoint y: 279, distance: 17.4
click at [743, 280] on textarea "Bonjour, Nous souhaitons organiser un déjeuner pour 27 personnes à Marseille. D…" at bounding box center [711, 269] width 246 height 100
drag, startPoint x: 729, startPoint y: 305, endPoint x: 589, endPoint y: 277, distance: 142.8
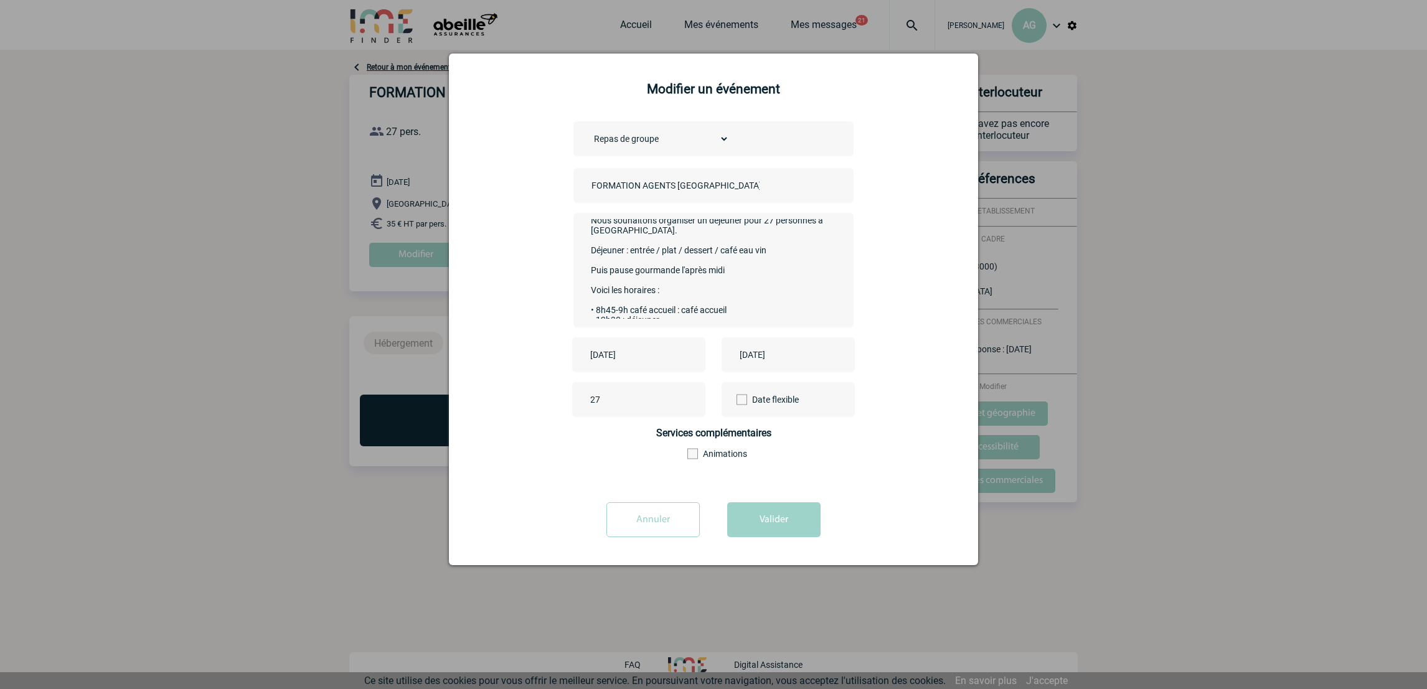
click at [589, 277] on textarea "Bonjour, Nous souhaitons organiser un déjeuner pour 27 personnes à Marseille. D…" at bounding box center [711, 269] width 246 height 100
drag, startPoint x: 712, startPoint y: 280, endPoint x: 581, endPoint y: 237, distance: 137.8
click at [581, 237] on div "Bonjour, Nous souhaitons organiser un déjeuner pour 27 personnes à Marseille. D…" at bounding box center [713, 270] width 280 height 115
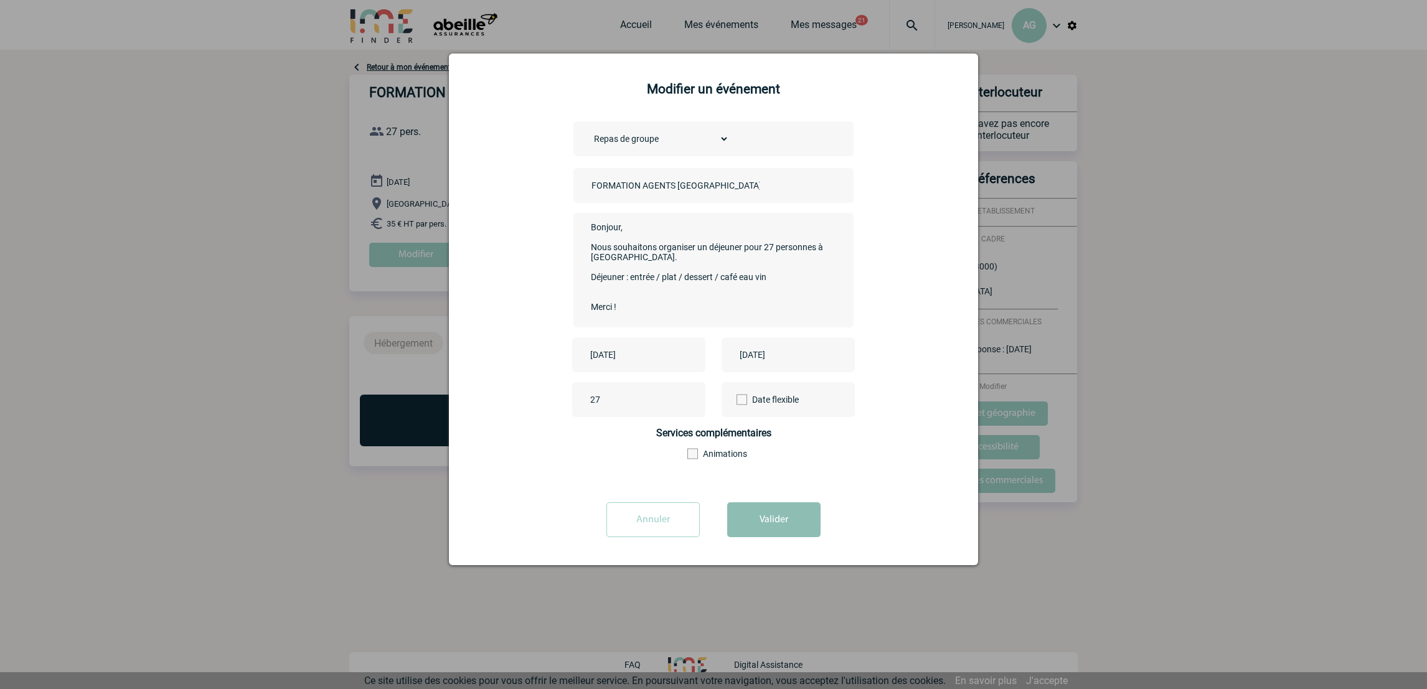
type textarea "Bonjour, Nous souhaitons organiser un déjeuner pour 27 personnes à Marseille. D…"
click at [780, 528] on button "Valider" at bounding box center [773, 519] width 93 height 35
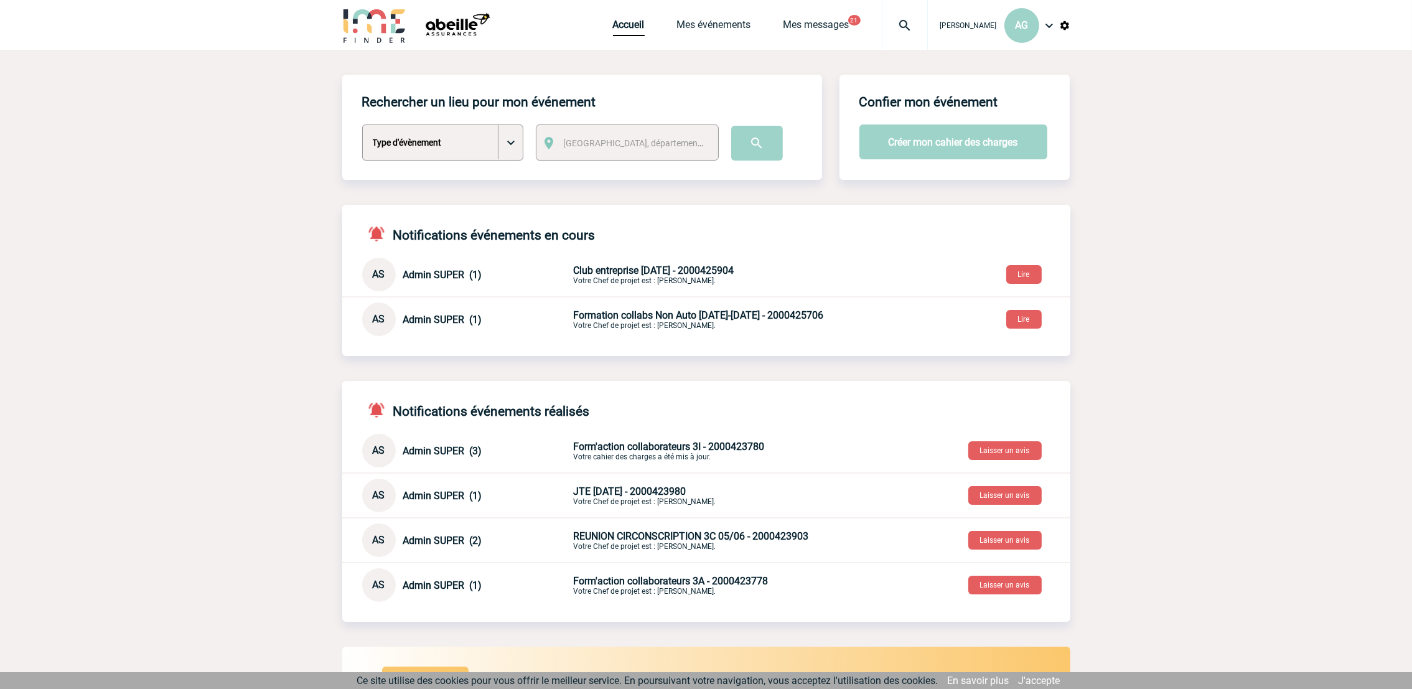
click at [738, 16] on div "Accueil Mes événements Mes messages 21 Projet, client Projet, client" at bounding box center [770, 25] width 315 height 50
click at [750, 24] on link "Mes événements" at bounding box center [714, 27] width 74 height 17
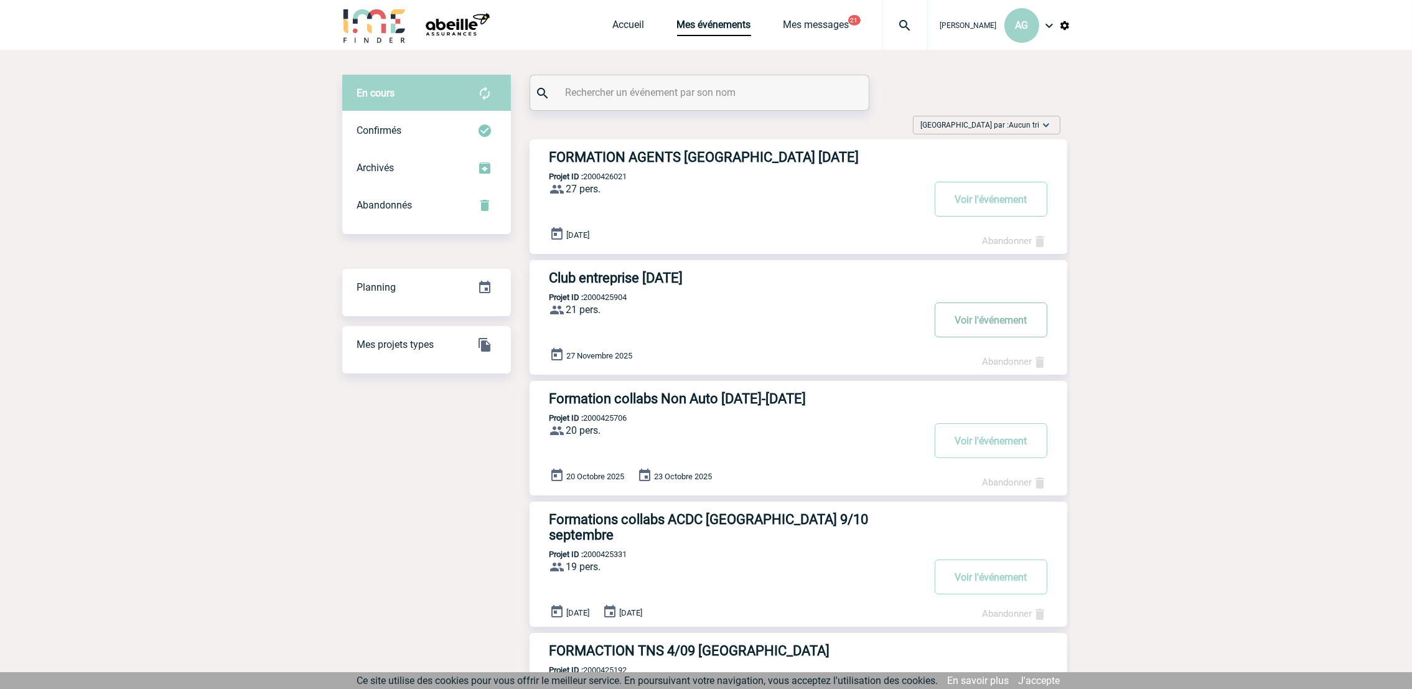
click at [976, 328] on button "Voir l'événement" at bounding box center [991, 320] width 113 height 35
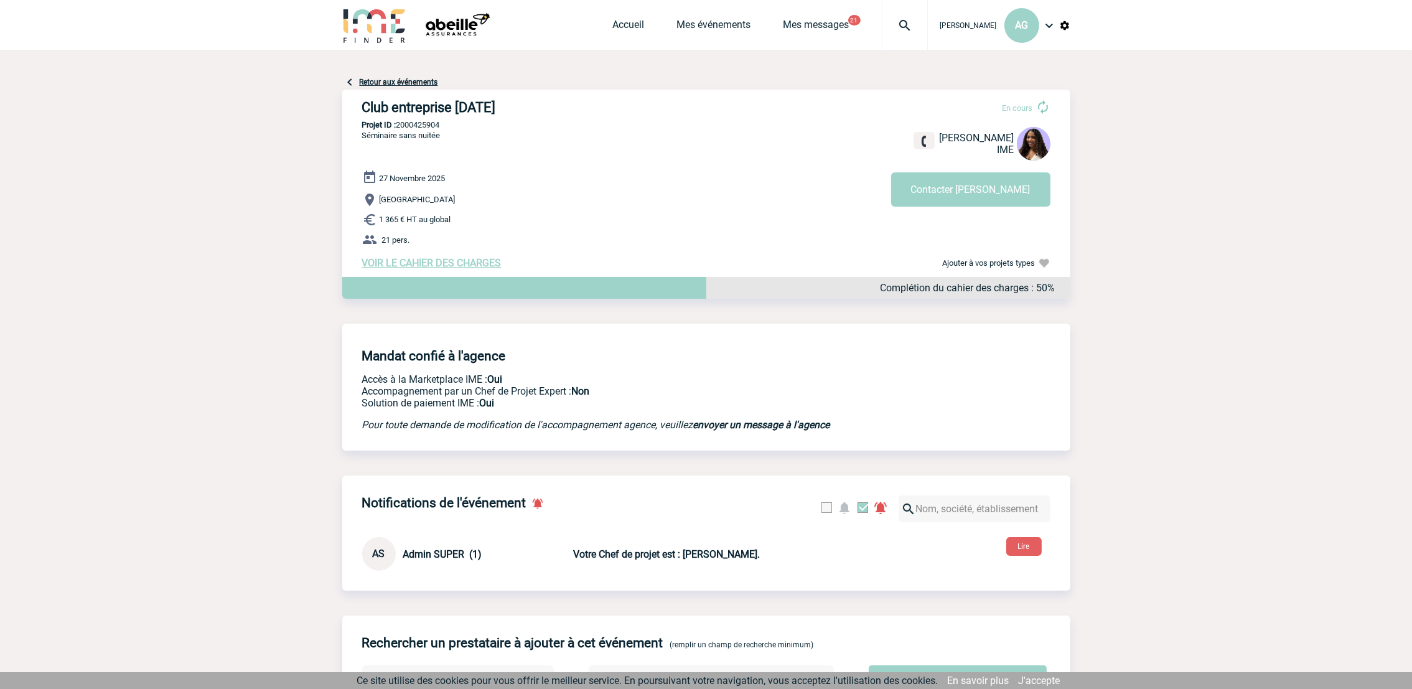
click at [410, 261] on span "VOIR LE CAHIER DES CHARGES" at bounding box center [431, 263] width 139 height 12
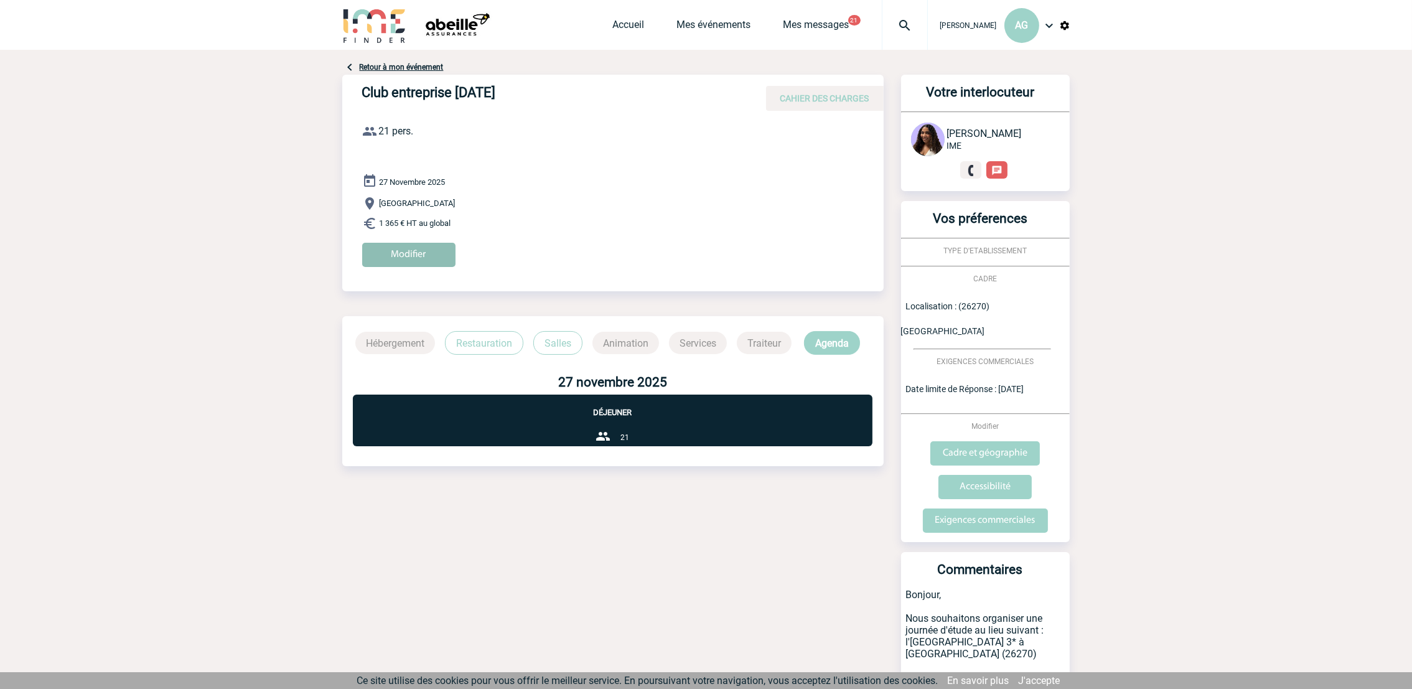
click at [444, 248] on input "Modifier" at bounding box center [408, 255] width 93 height 24
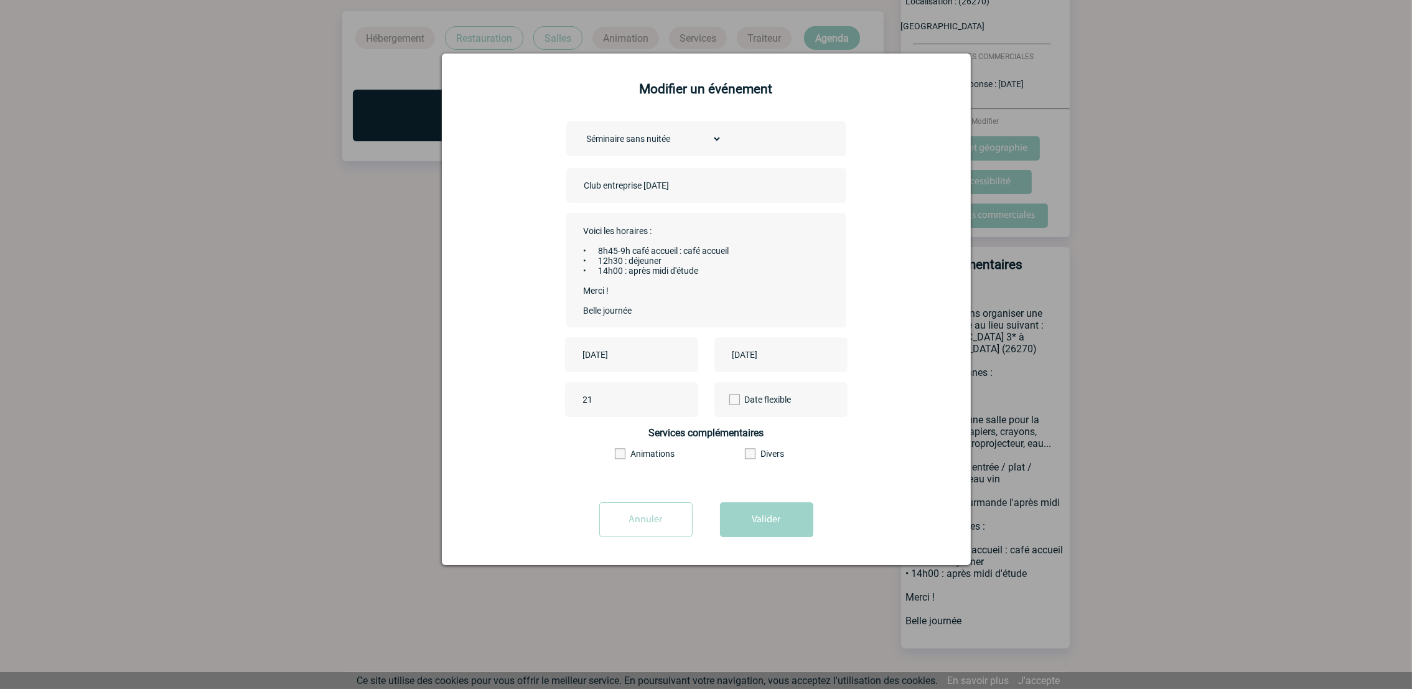
scroll to position [189, 0]
click at [1049, 111] on div at bounding box center [706, 344] width 1412 height 689
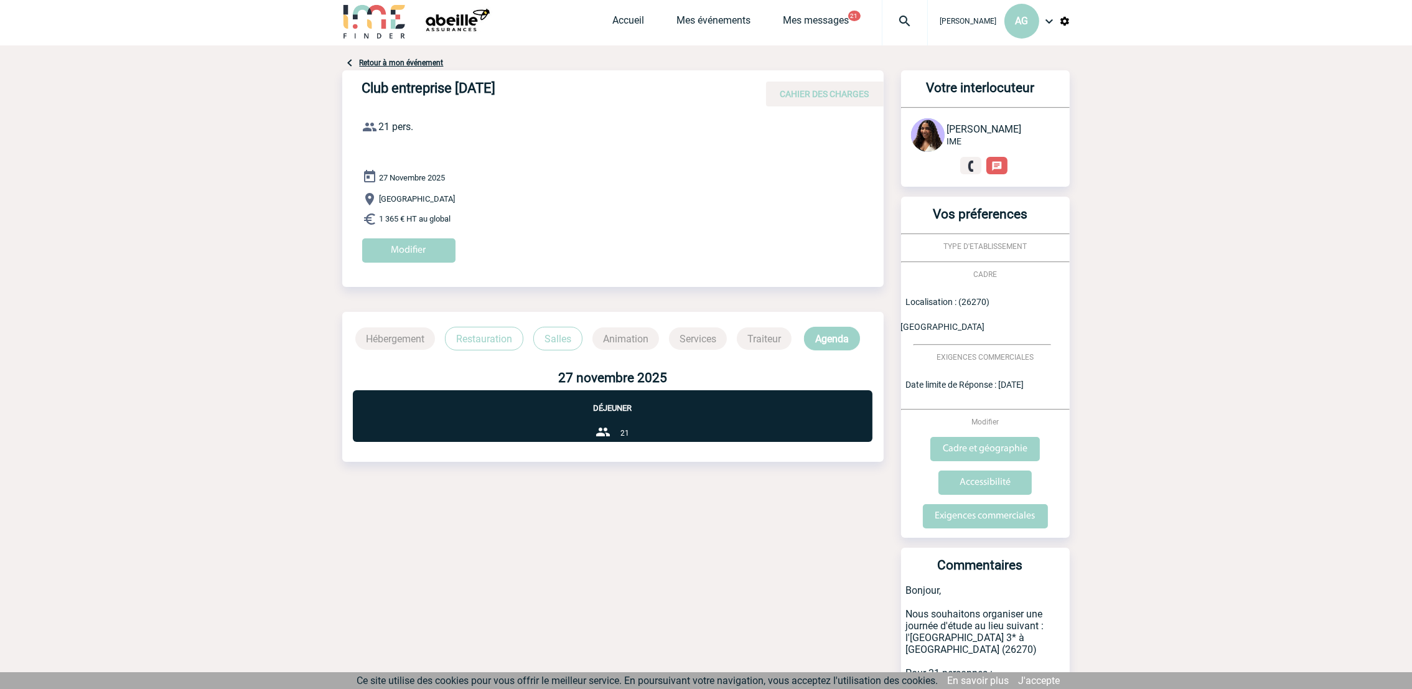
scroll to position [0, 0]
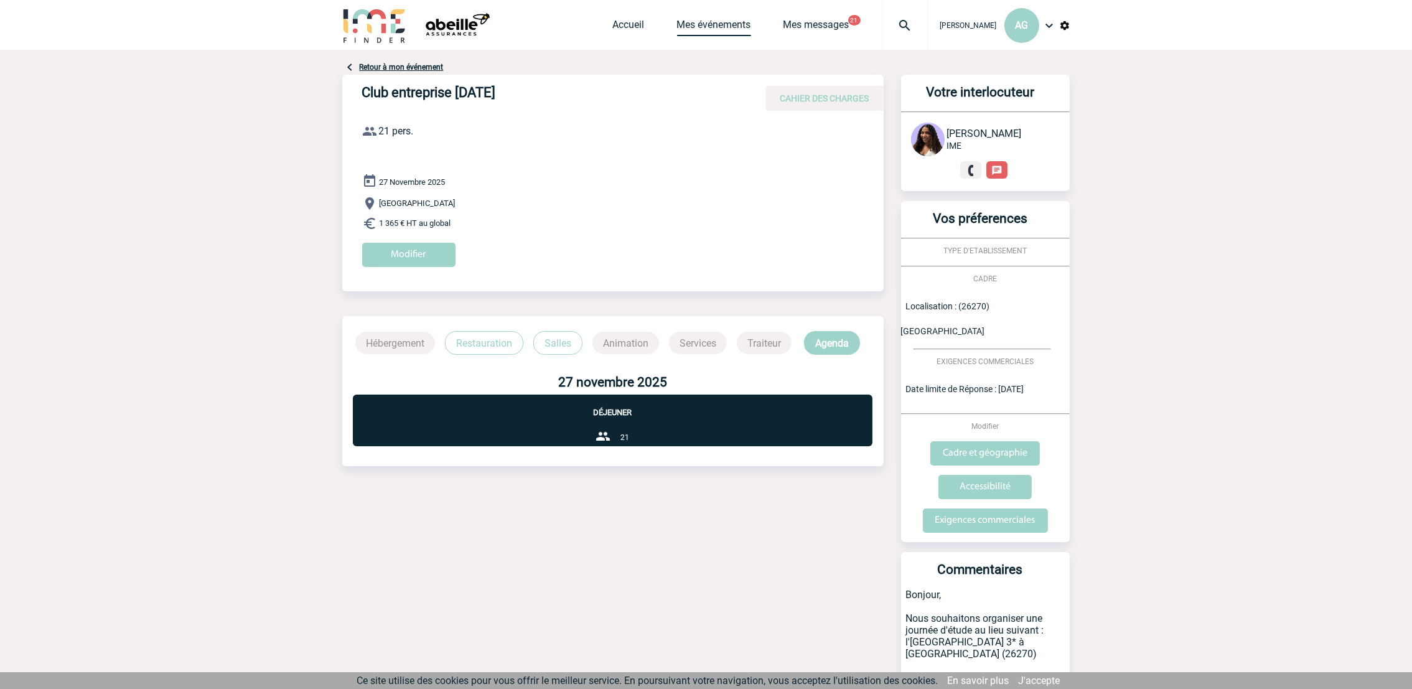
click at [696, 29] on link "Mes événements" at bounding box center [714, 27] width 74 height 17
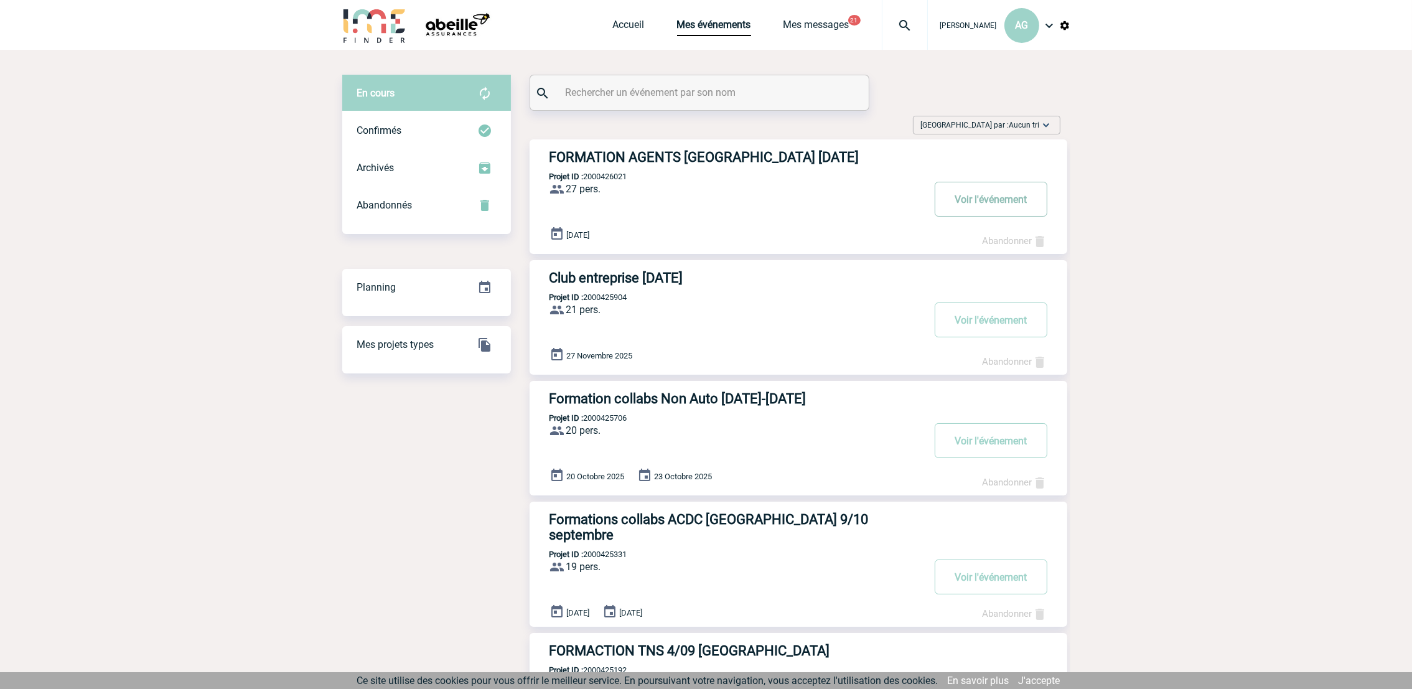
click at [968, 200] on button "Voir l'événement" at bounding box center [991, 199] width 113 height 35
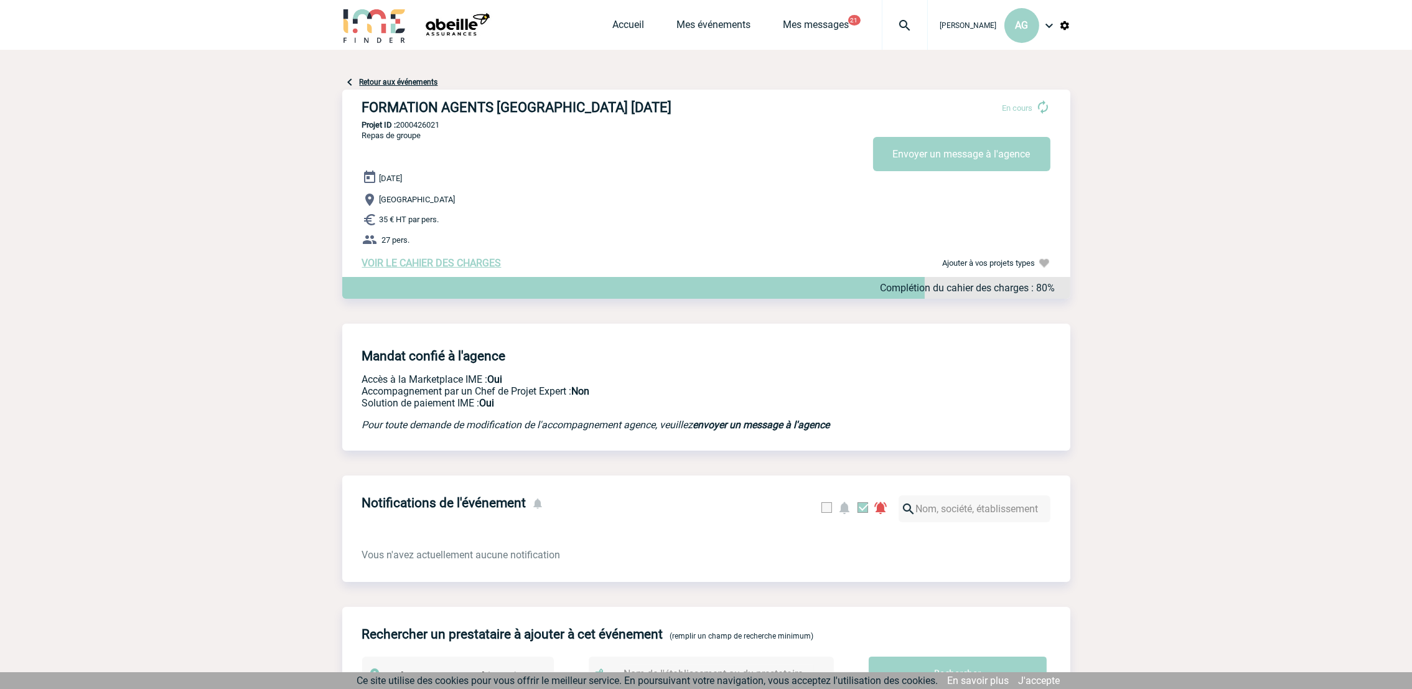
click at [442, 266] on span "VOIR LE CAHIER DES CHARGES" at bounding box center [431, 263] width 139 height 12
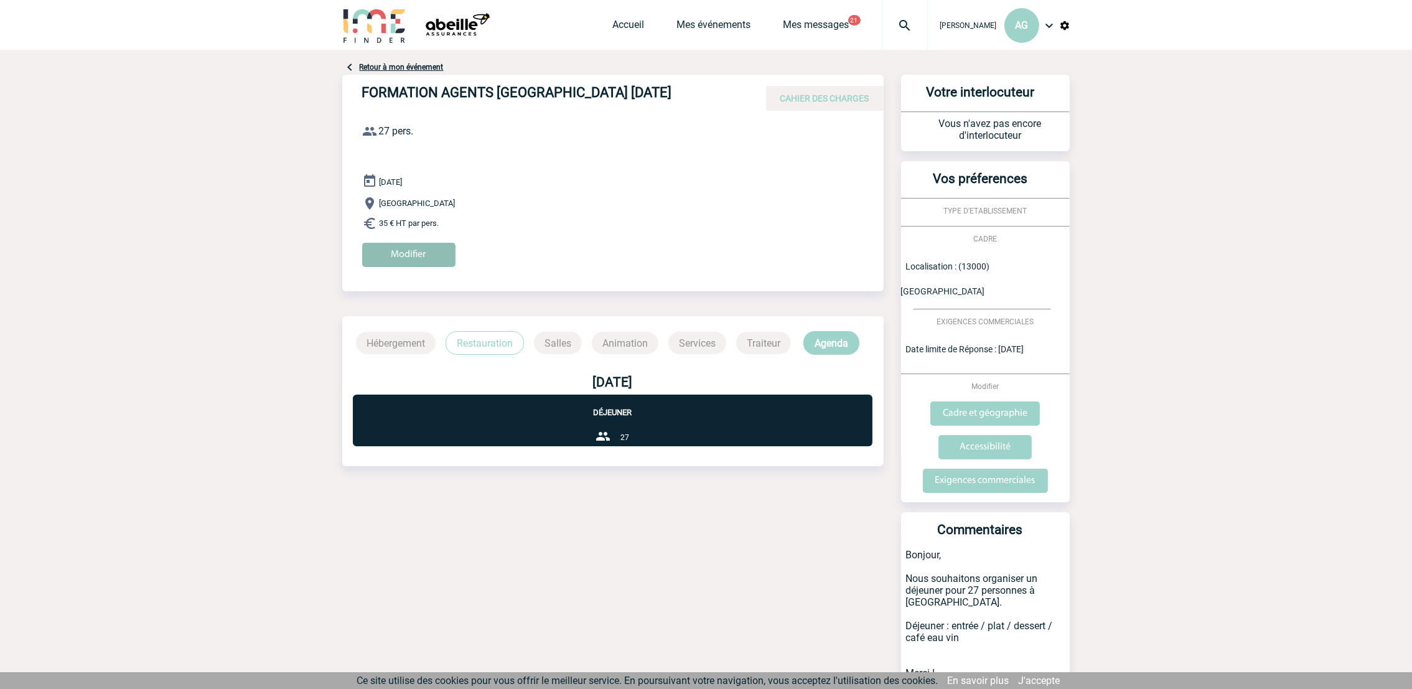
click at [449, 253] on input "Modifier" at bounding box center [408, 255] width 93 height 24
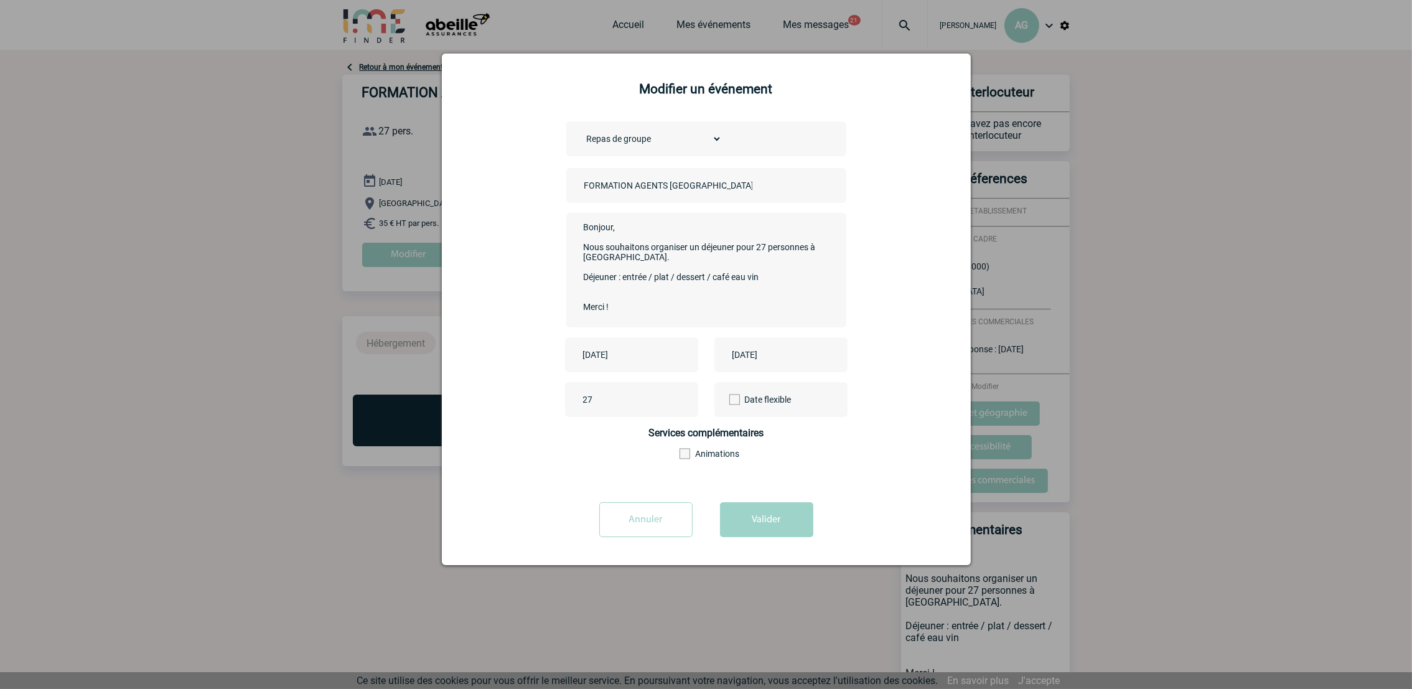
click at [697, 265] on textarea "Bonjour, Nous souhaitons organiser un déjeuner pour 27 personnes à Marseille. D…" at bounding box center [703, 269] width 246 height 100
paste textarea "L'Osteria du Prado restaurant Marseille, 84 Av. du Prado, 13006 Marseille"
type textarea "Bonjour, Nous souhaitons organiser un déjeuner pour 27 personnes à Marseille. M…"
click at [791, 509] on button "Valider" at bounding box center [766, 519] width 93 height 35
